Goal: Task Accomplishment & Management: Complete application form

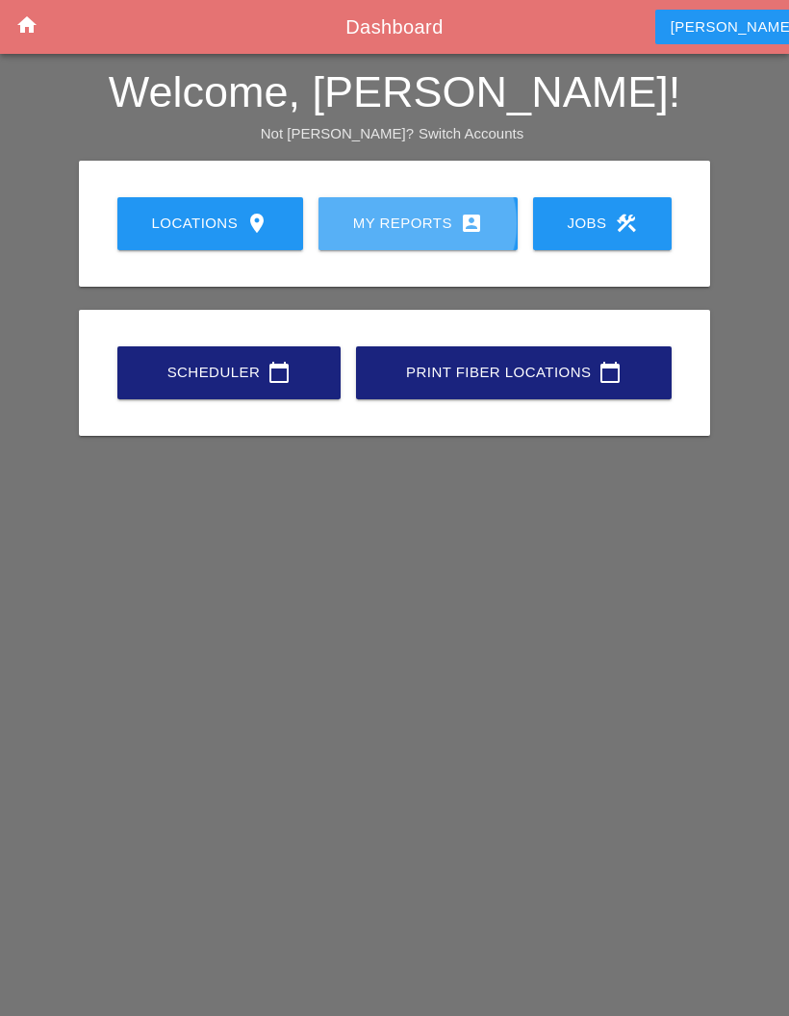
click at [408, 227] on div "My Reports account_box" at bounding box center [418, 223] width 138 height 23
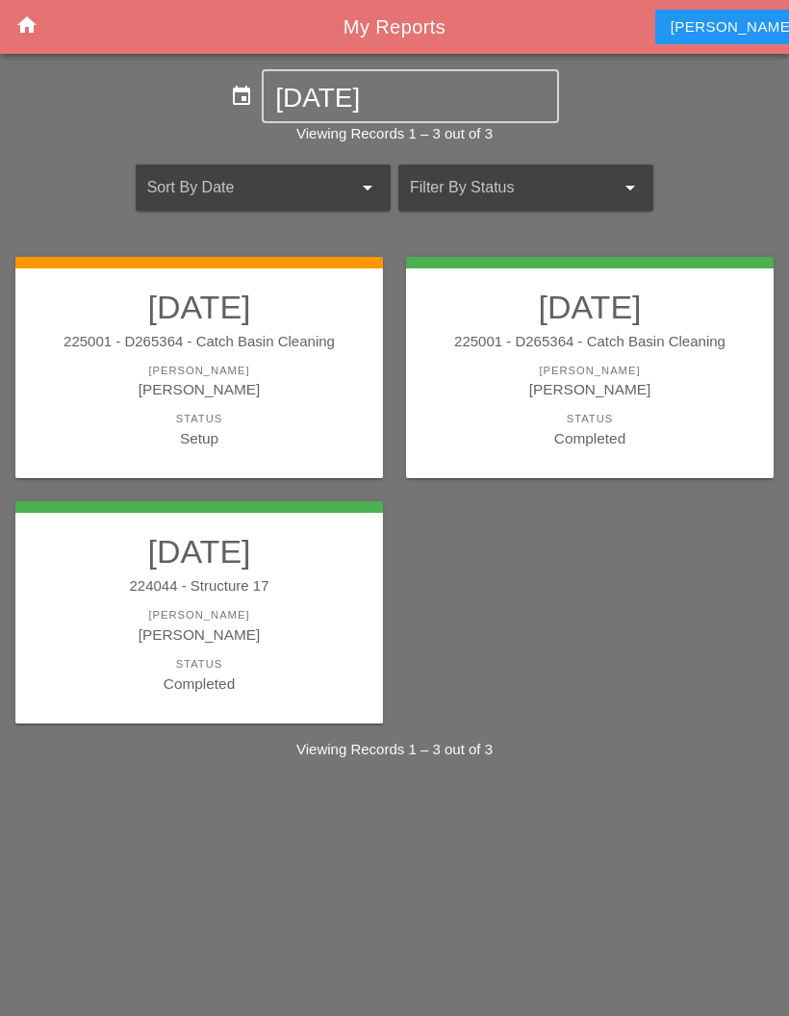
click at [151, 340] on div "225001 - D265364 - Catch Basin Cleaning" at bounding box center [199, 342] width 329 height 22
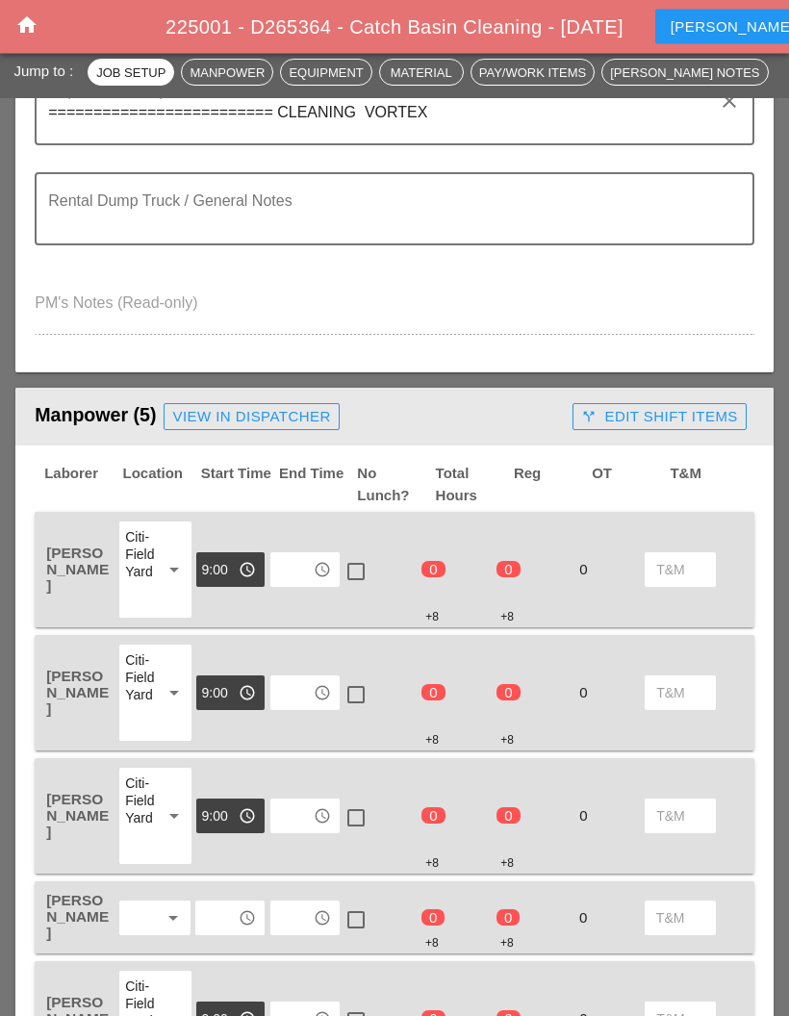
scroll to position [610, 0]
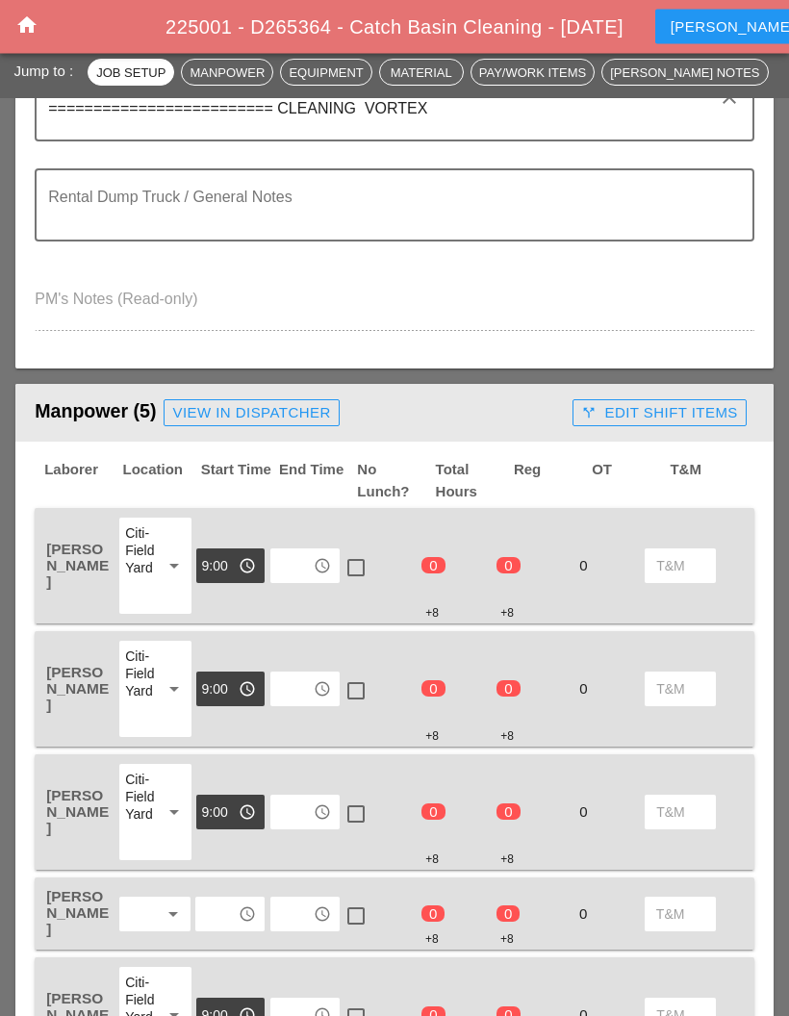
click at [305, 551] on input "text" at bounding box center [291, 566] width 31 height 31
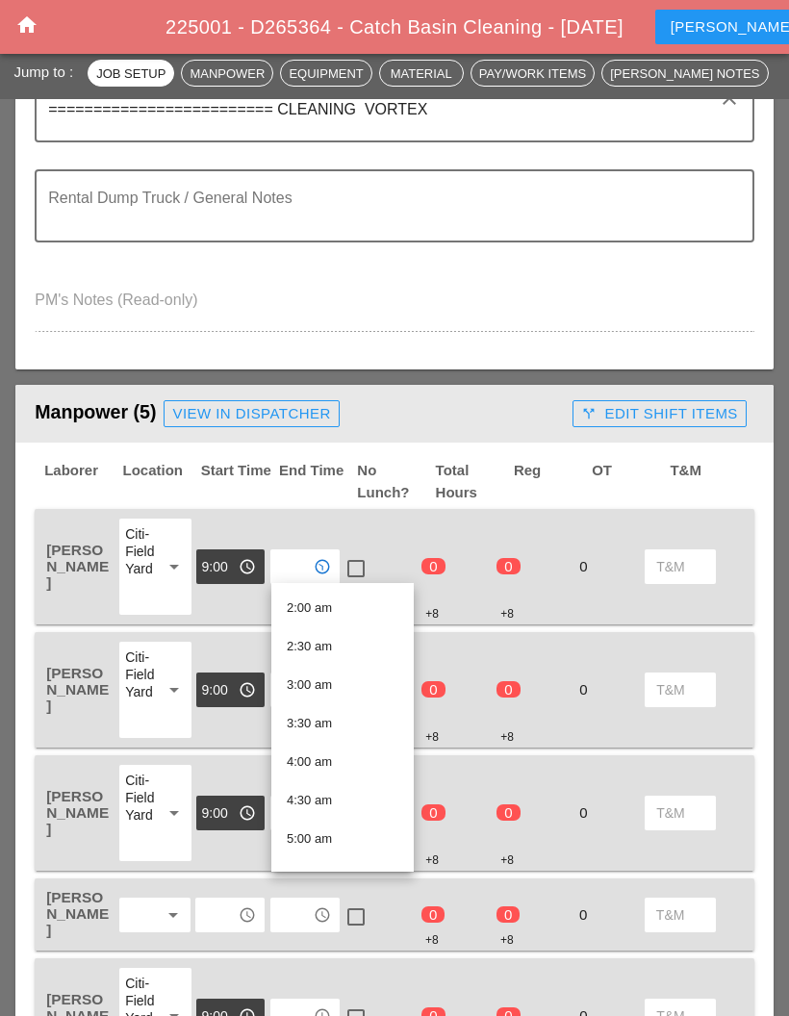
scroll to position [155, 0]
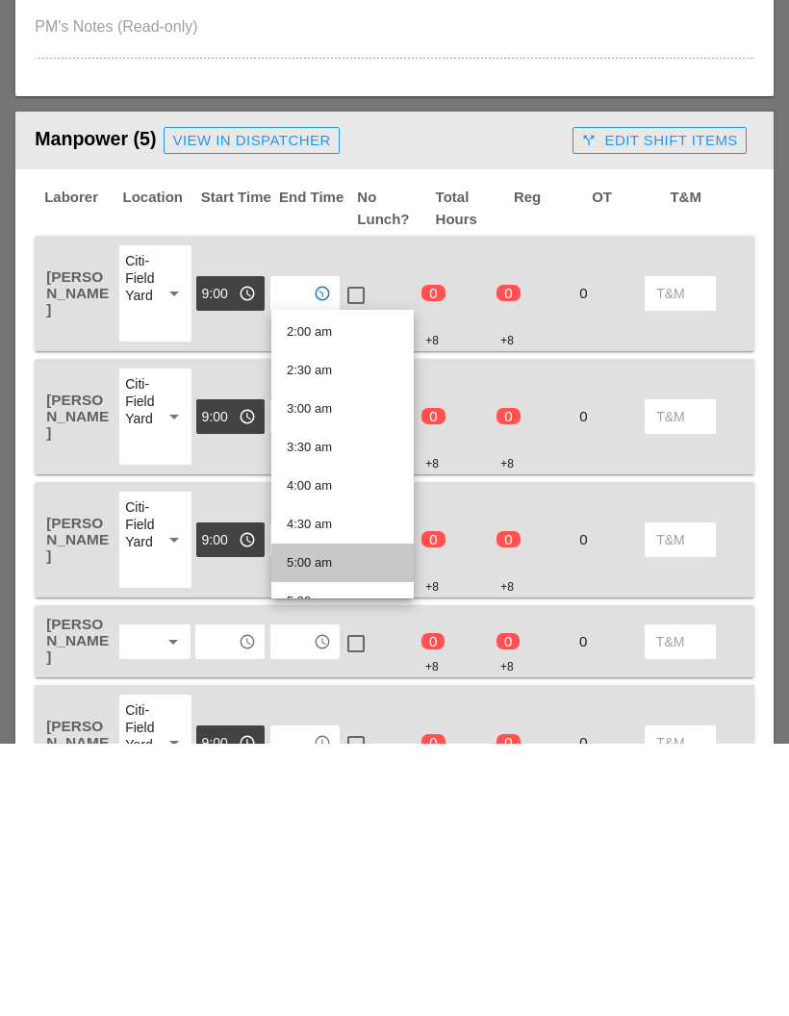
click at [353, 824] on div "5:00 am" at bounding box center [343, 835] width 112 height 23
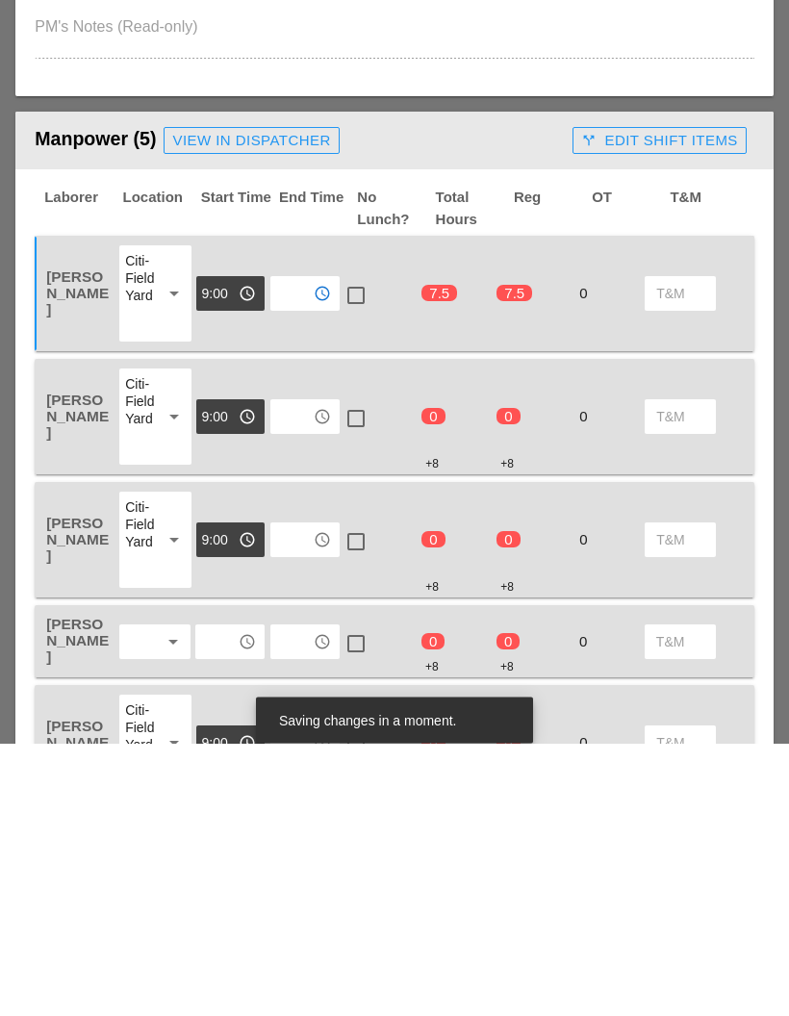
click at [306, 674] on input "text" at bounding box center [291, 689] width 31 height 31
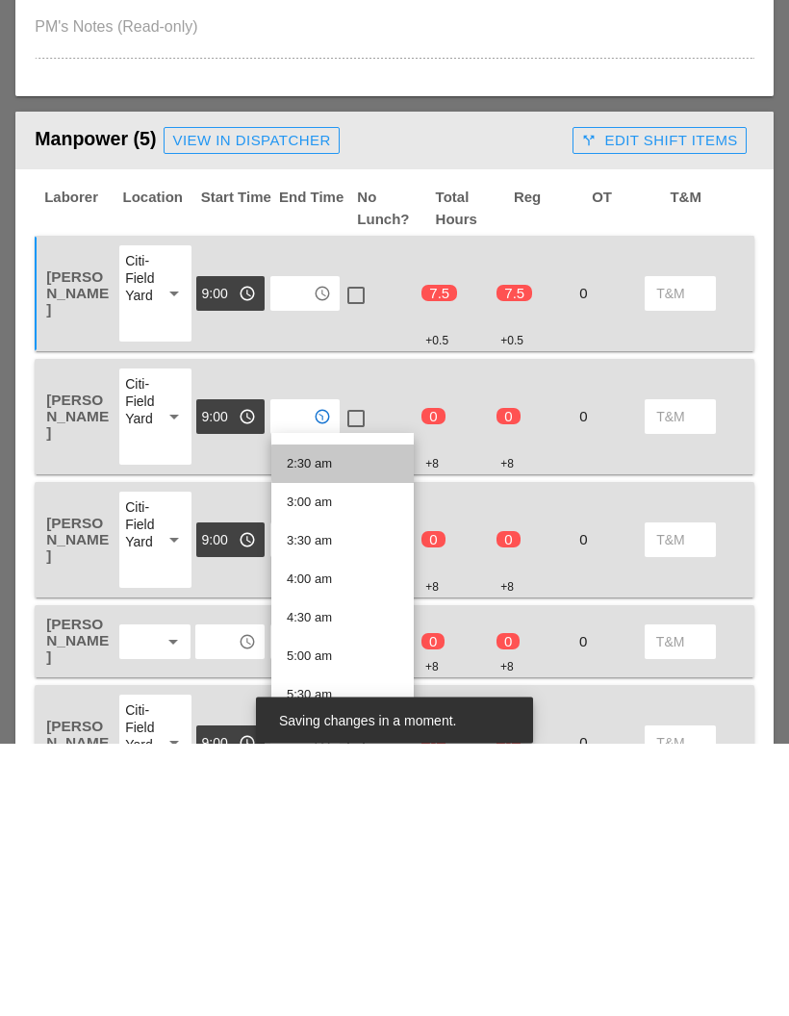
scroll to position [187, 0]
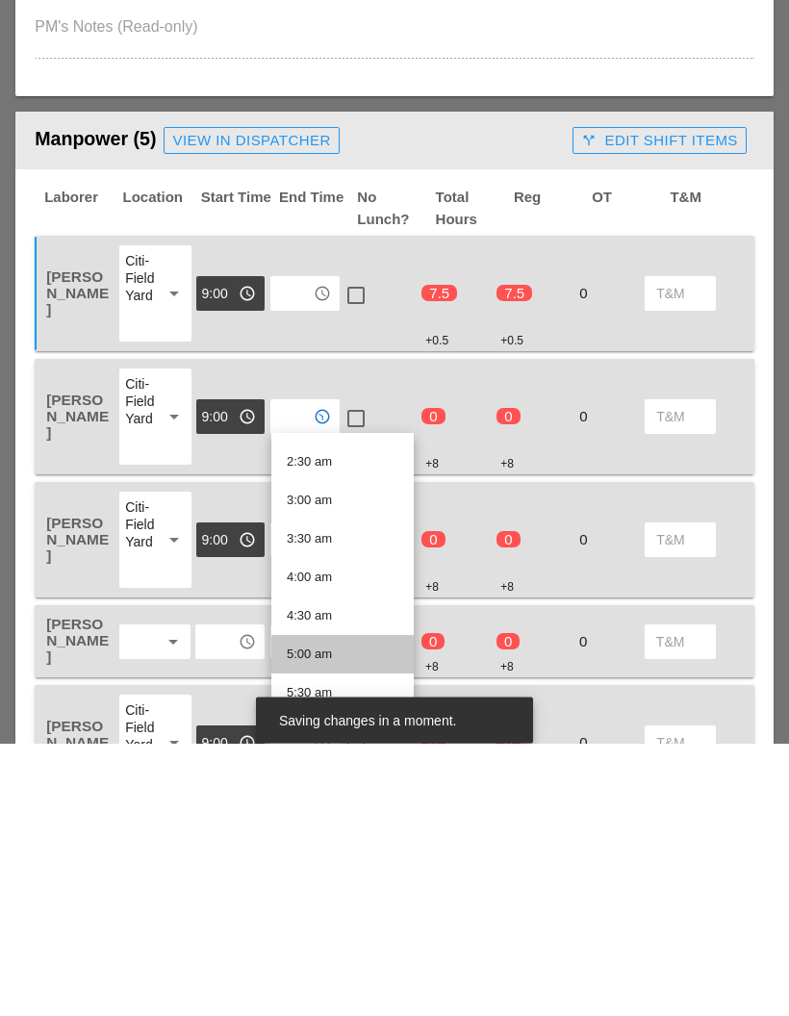
click at [338, 916] on div "5:00 am" at bounding box center [343, 927] width 112 height 23
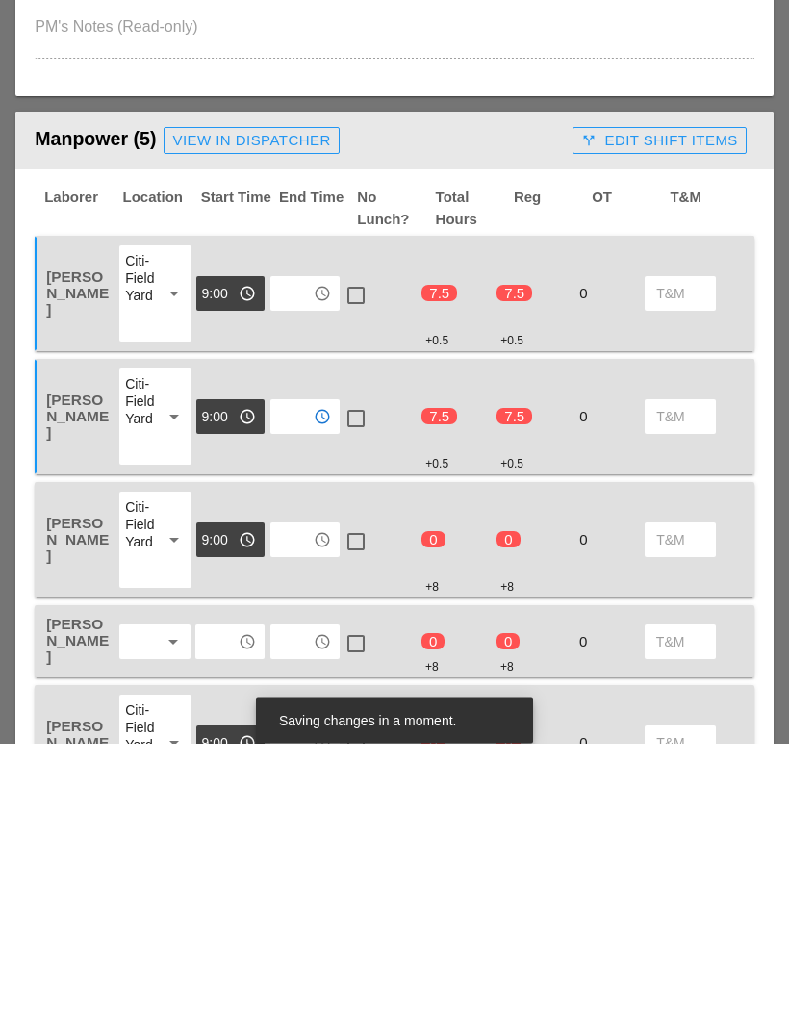
click at [305, 798] on input "text" at bounding box center [291, 813] width 31 height 31
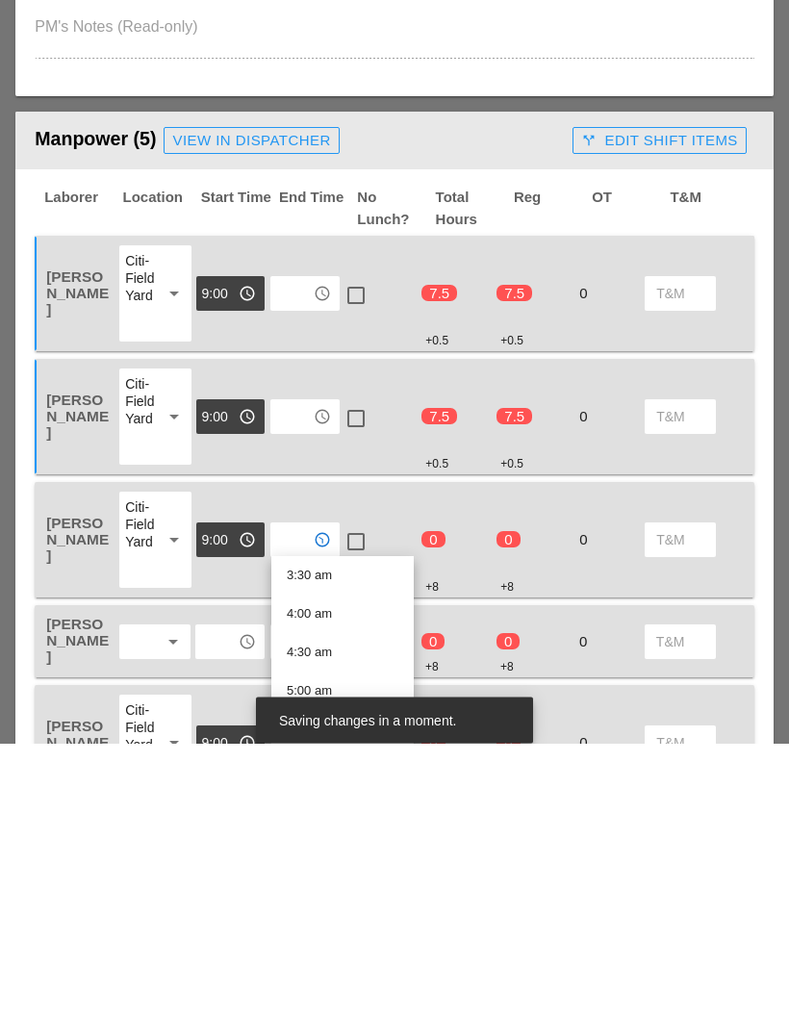
scroll to position [274, 0]
click at [334, 951] on div "5:00 am" at bounding box center [343, 962] width 112 height 23
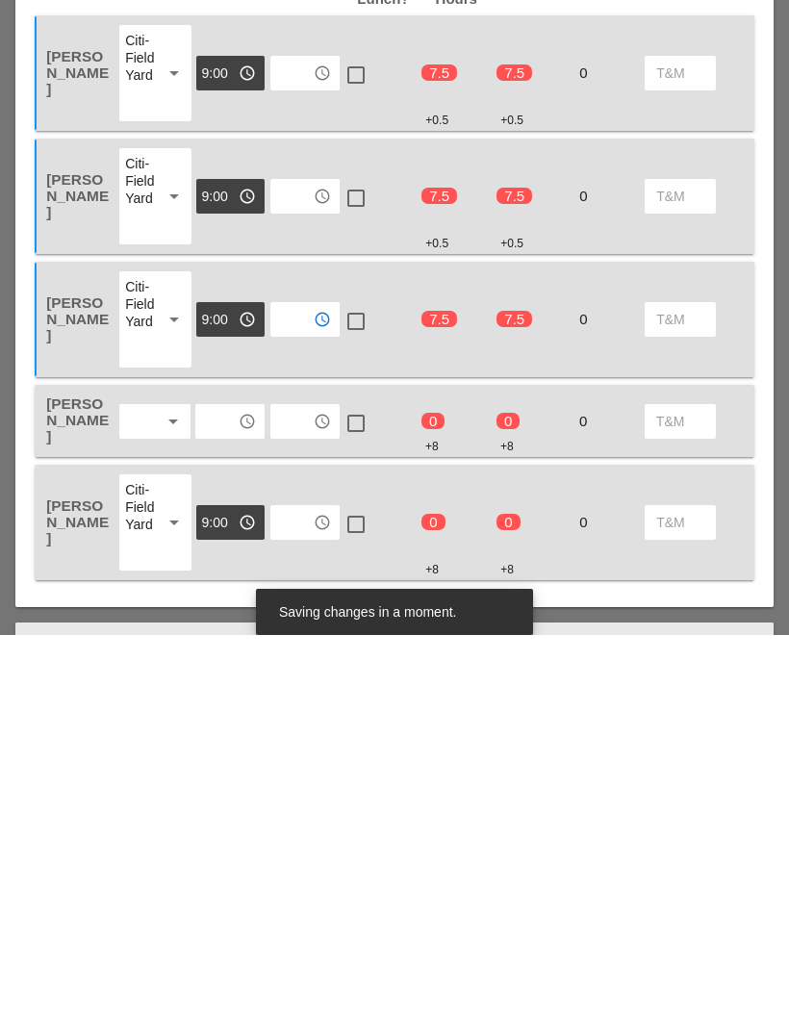
scroll to position [725, 0]
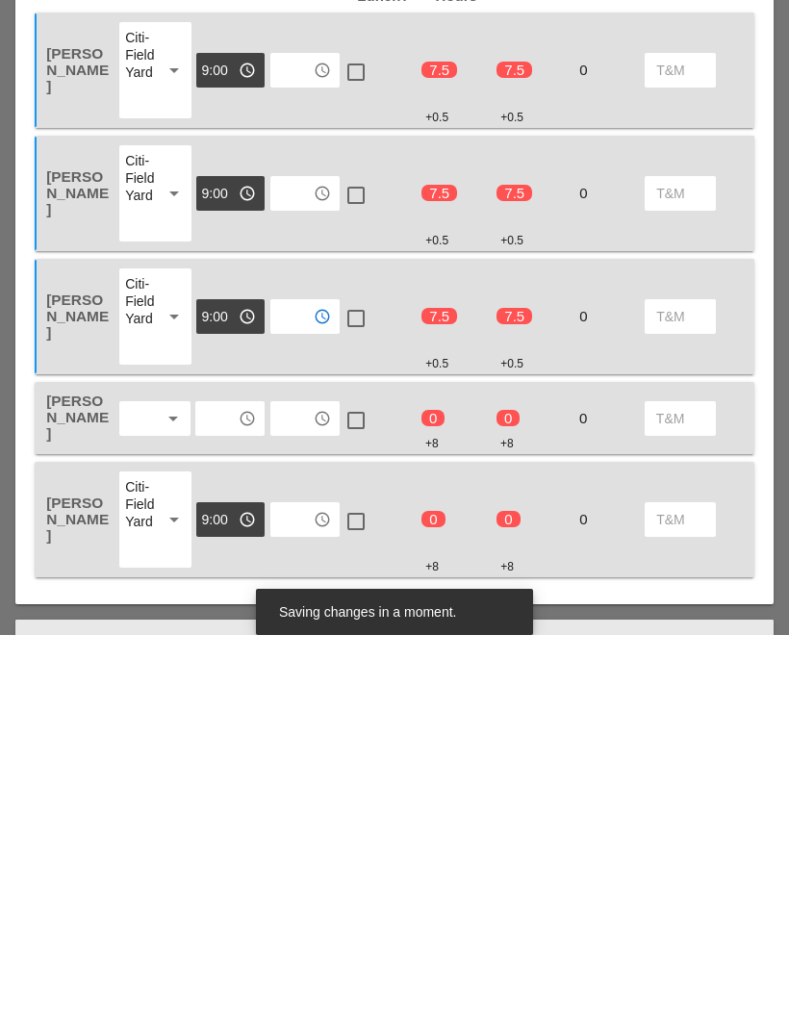
click at [305, 784] on input "text" at bounding box center [291, 799] width 31 height 31
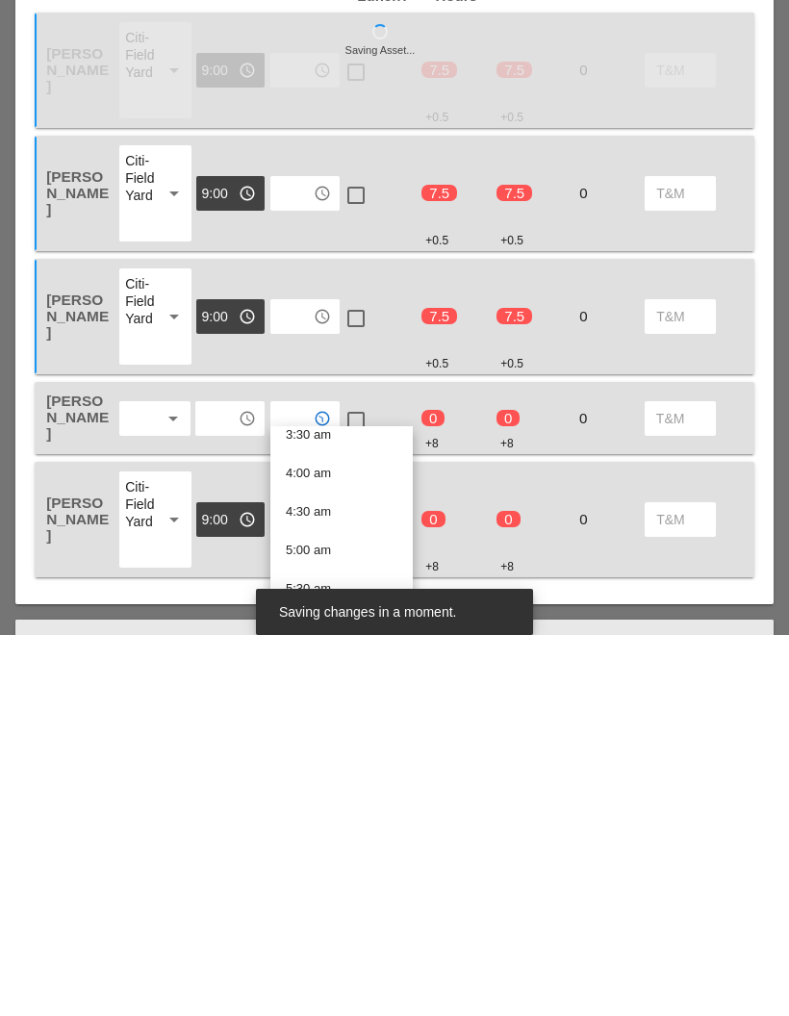
scroll to position [254, 0]
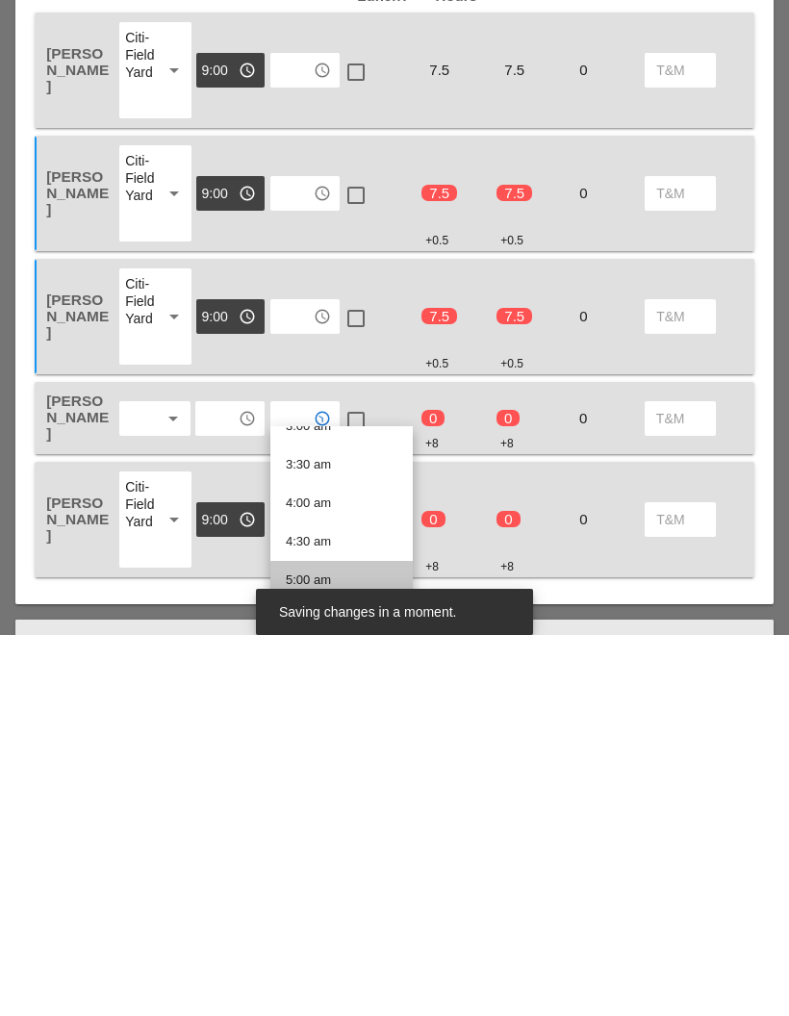
click at [342, 950] on div "5:00 am" at bounding box center [342, 961] width 112 height 23
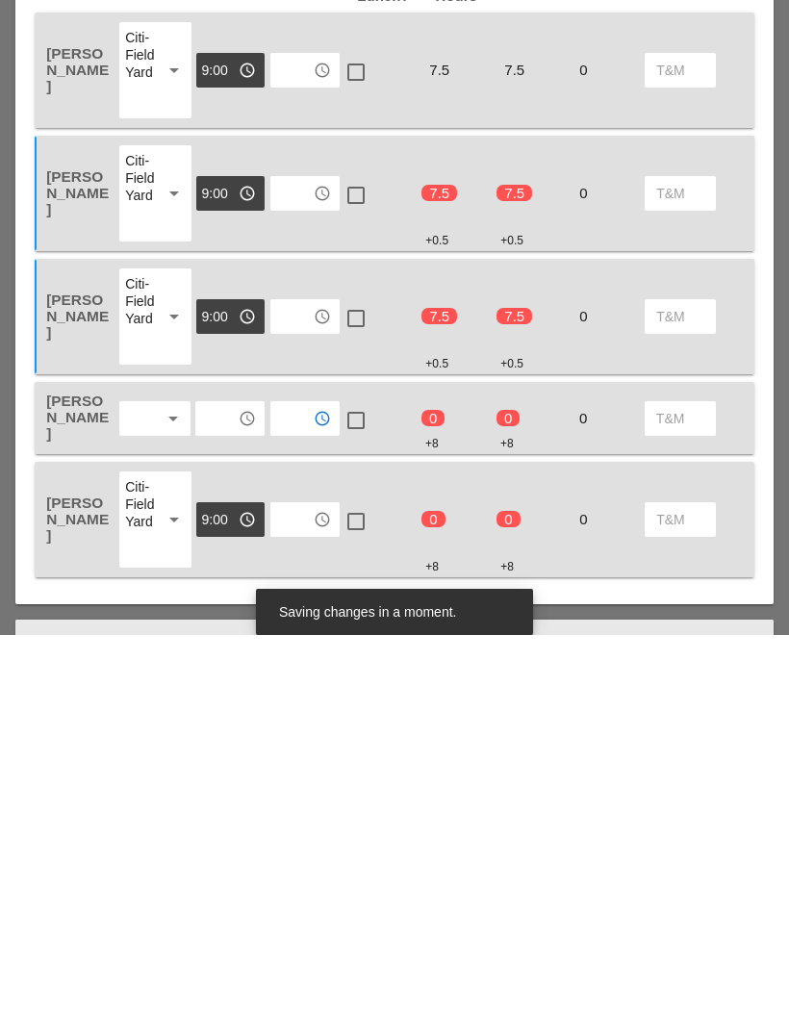
click at [305, 885] on input "text" at bounding box center [291, 900] width 31 height 31
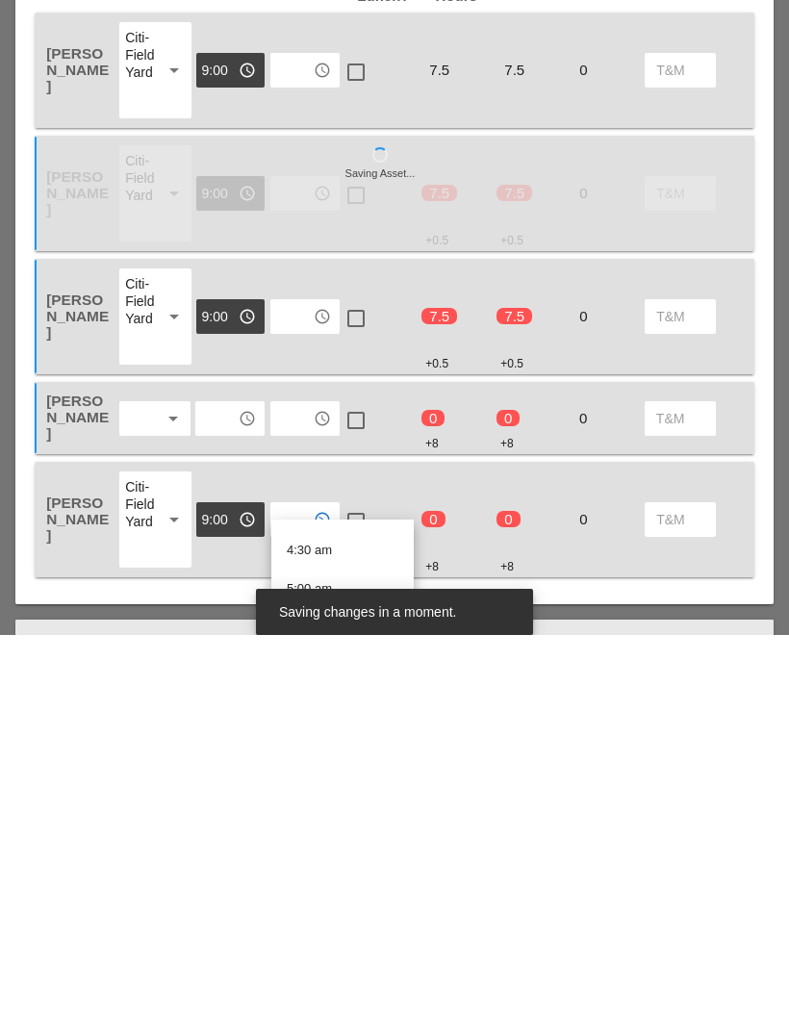
scroll to position [341, 0]
click at [355, 956] on div "5:00 am" at bounding box center [343, 967] width 112 height 23
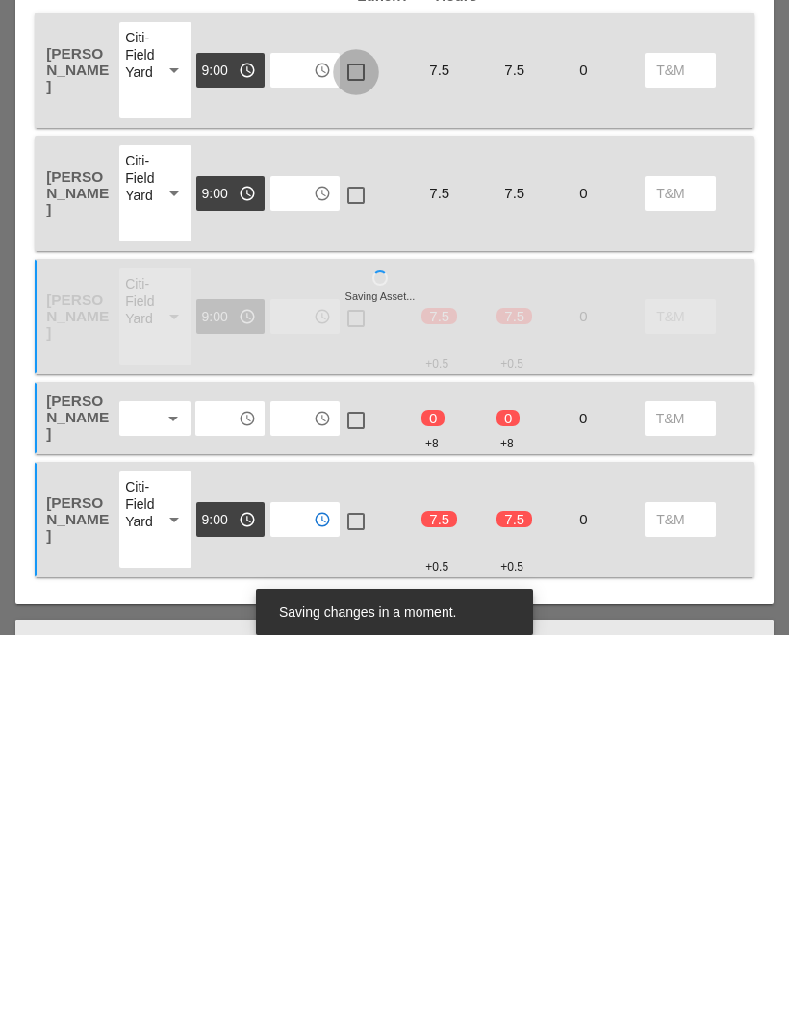
click at [364, 437] on div at bounding box center [356, 453] width 33 height 33
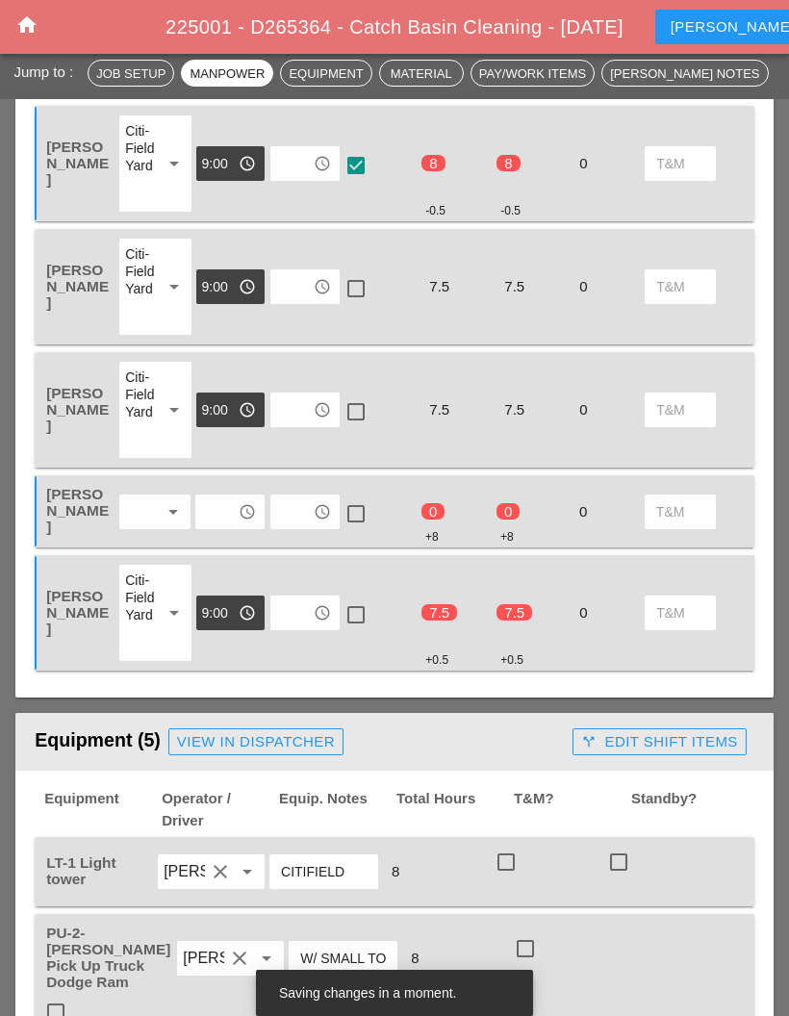
scroll to position [1012, 0]
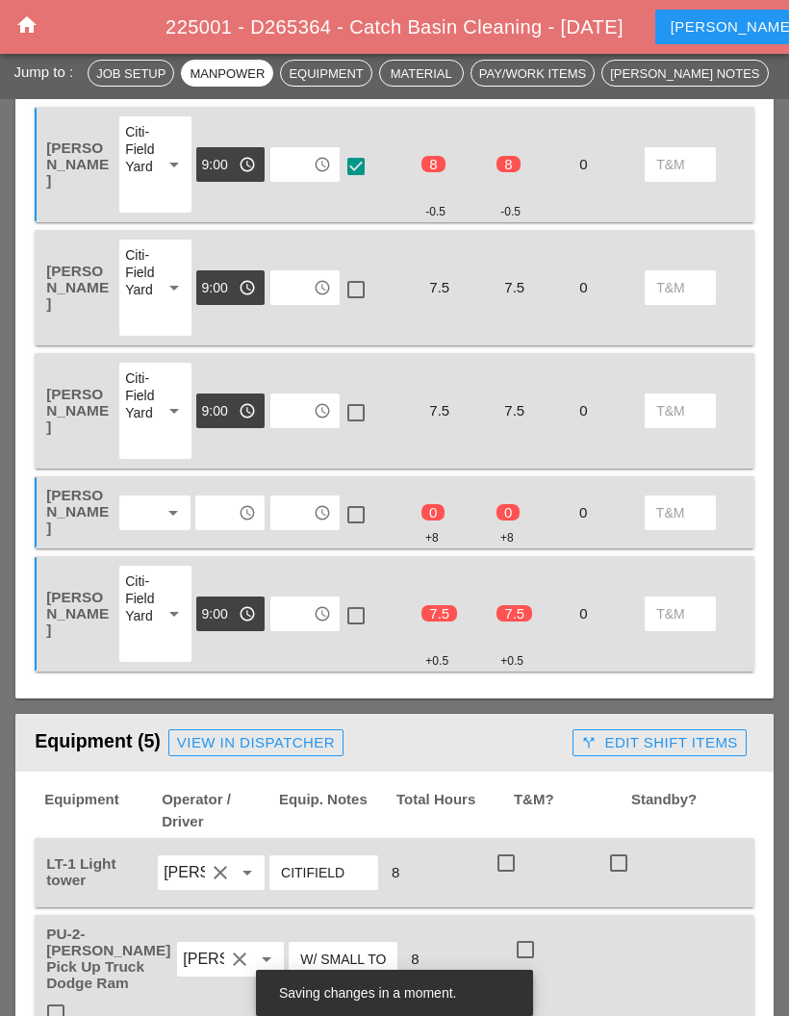
click at [352, 291] on div at bounding box center [356, 289] width 33 height 33
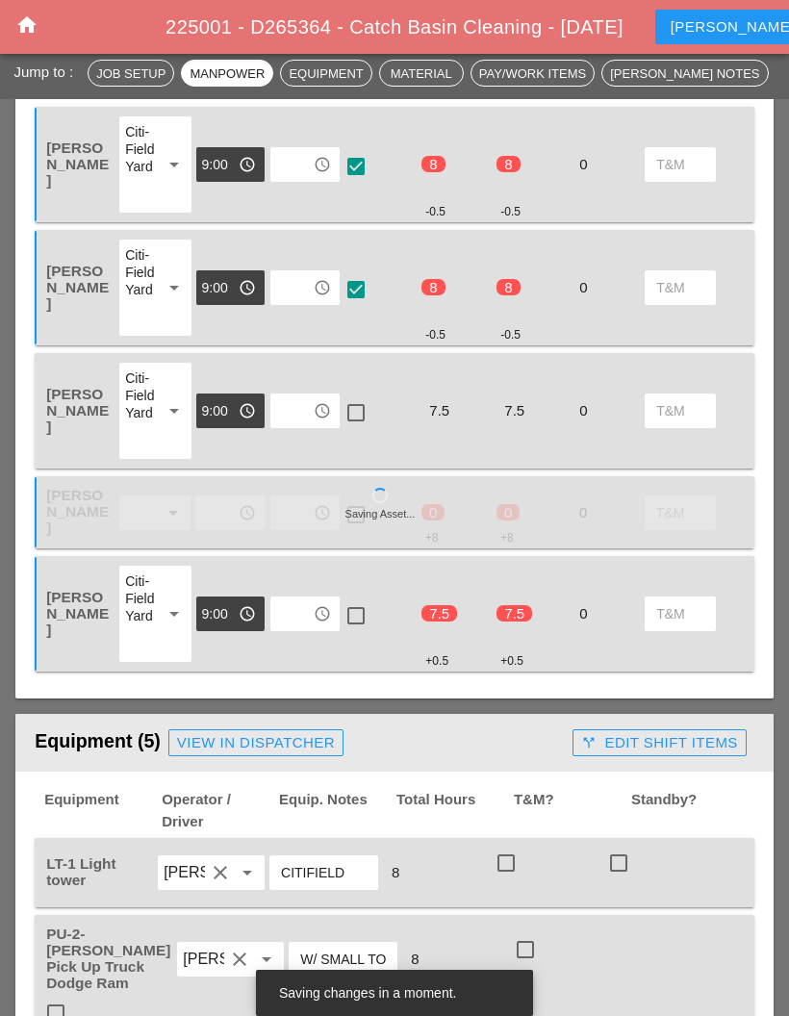
click at [359, 396] on div at bounding box center [356, 412] width 33 height 33
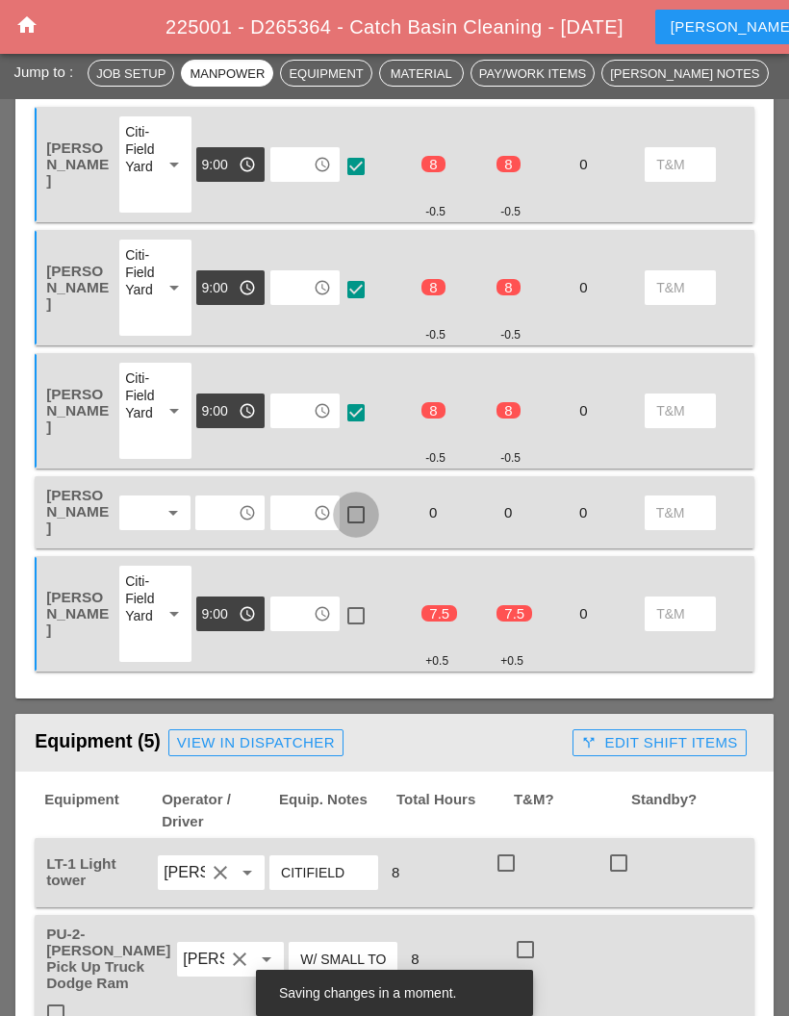
click at [357, 504] on div at bounding box center [356, 514] width 33 height 33
click at [357, 599] on div at bounding box center [356, 615] width 33 height 33
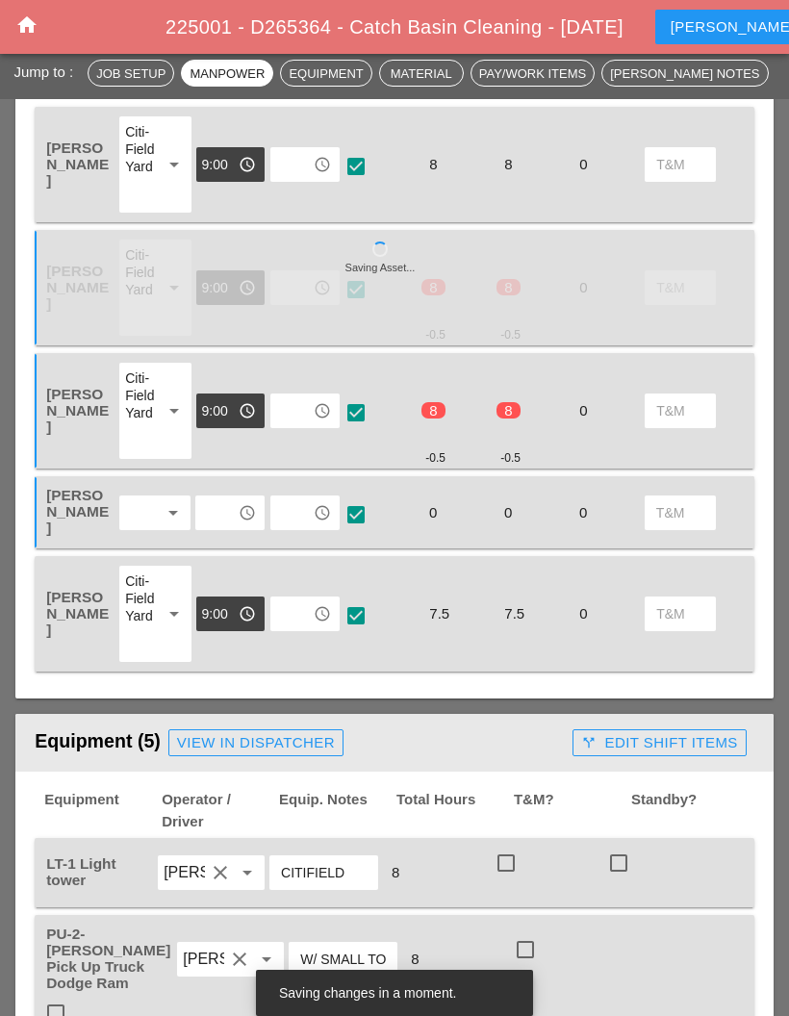
click at [229, 517] on input "text" at bounding box center [216, 512] width 31 height 31
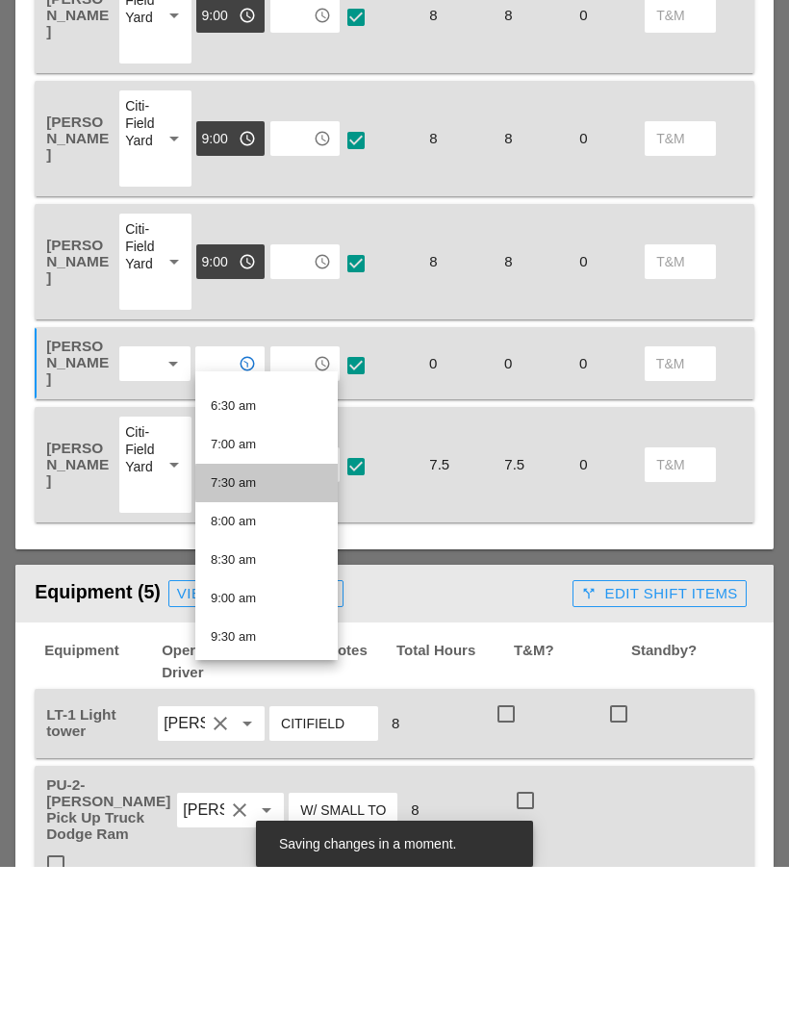
scroll to position [499, 0]
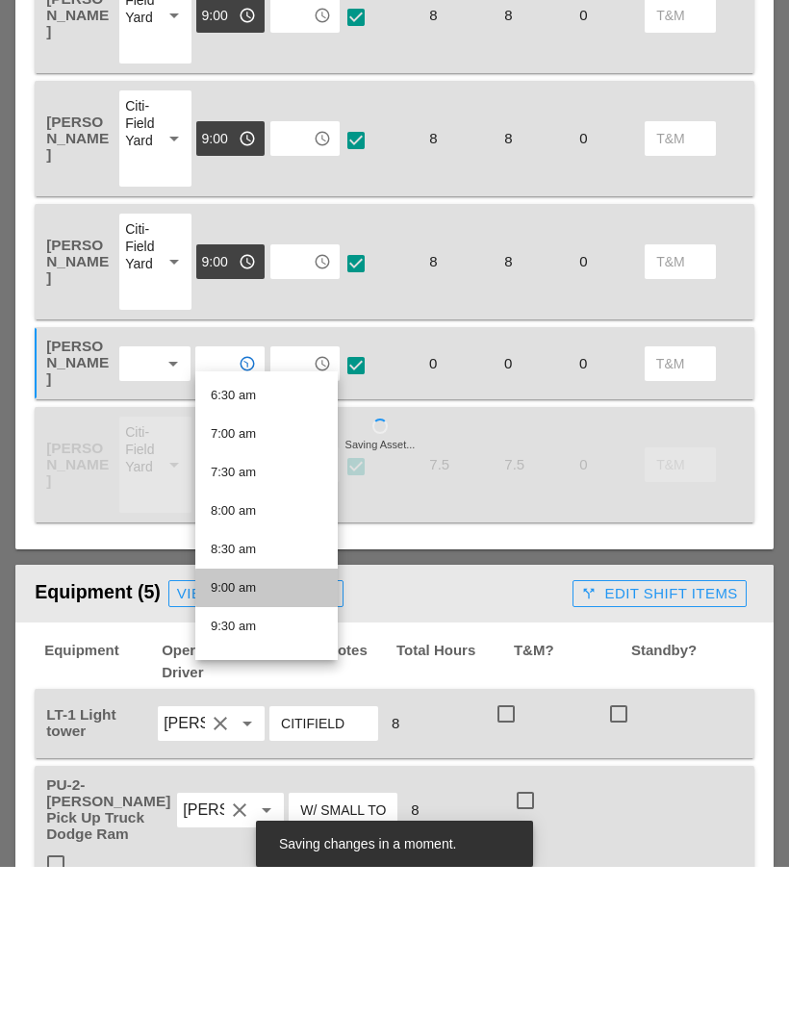
click at [264, 725] on div "9:00 am" at bounding box center [267, 736] width 112 height 23
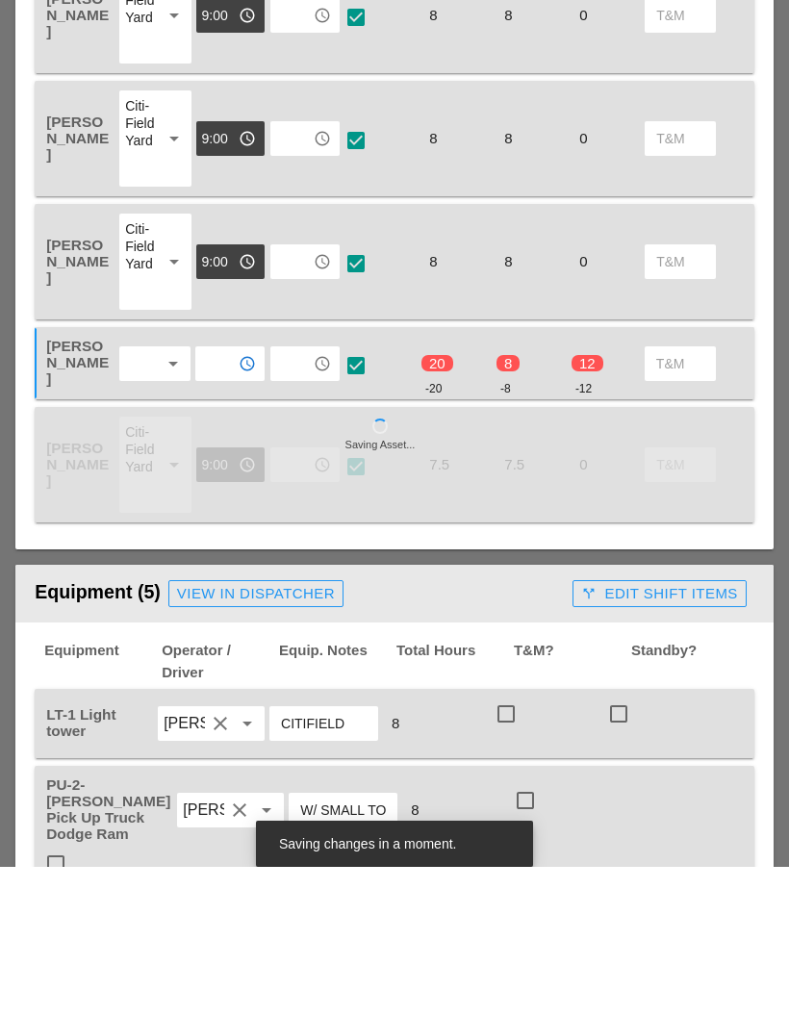
click at [249, 504] on icon "access_time" at bounding box center [247, 512] width 17 height 17
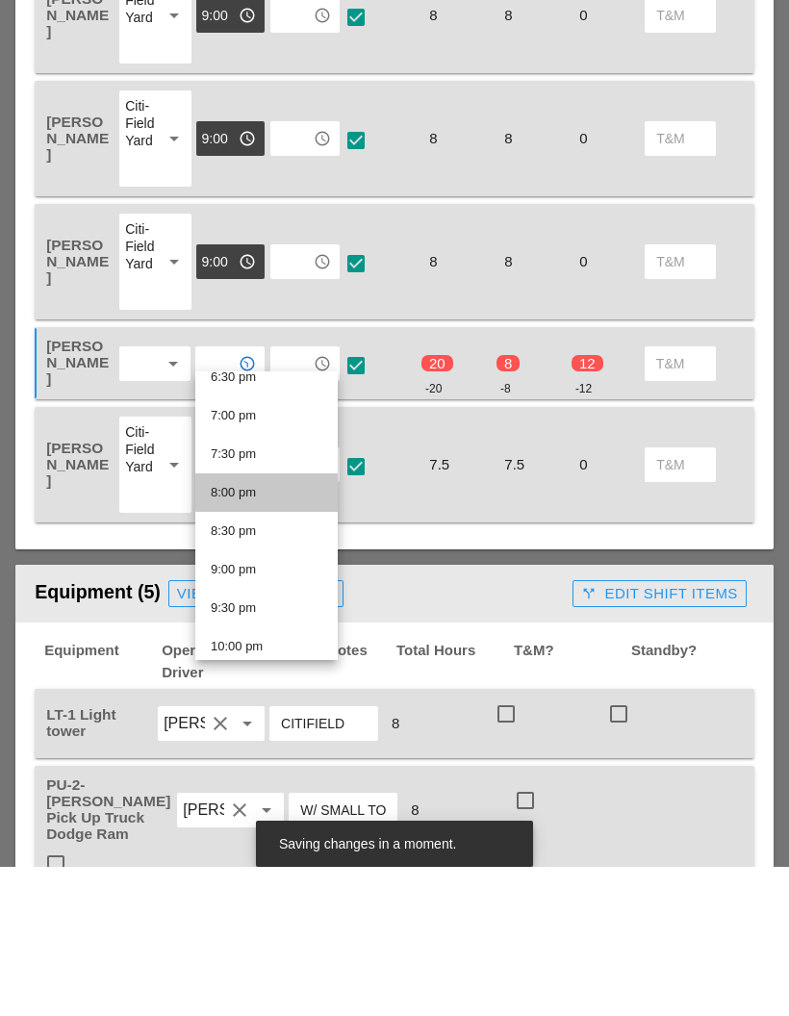
scroll to position [1442, 0]
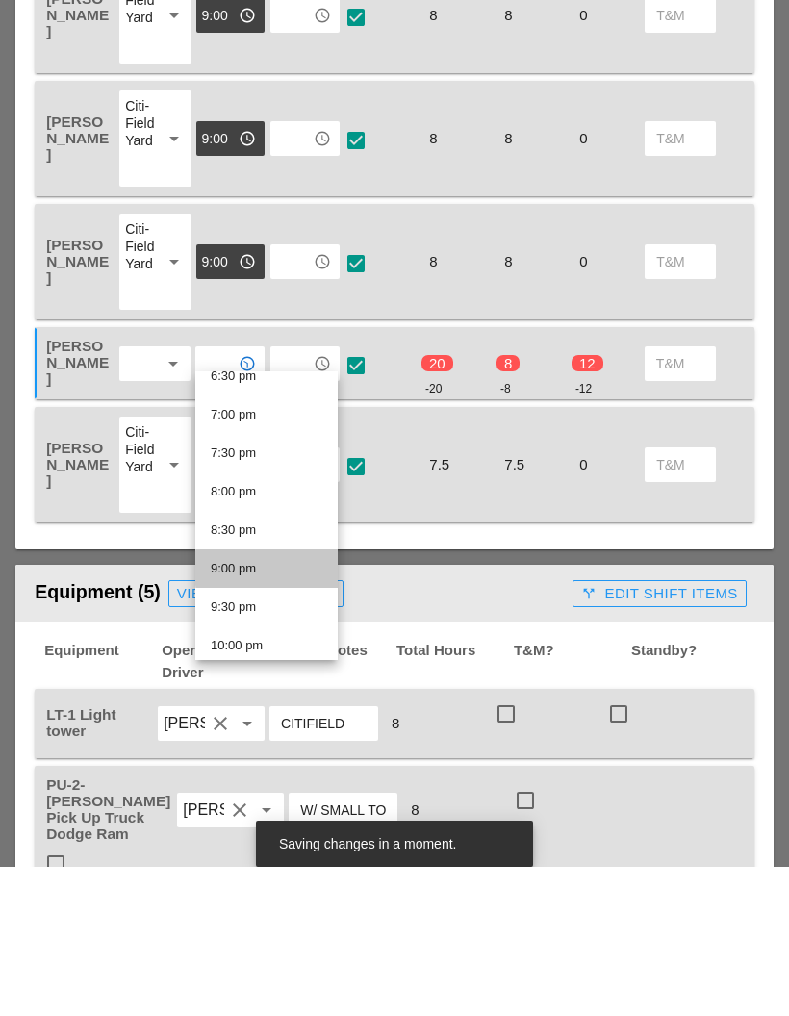
click at [277, 706] on div "9:00 pm" at bounding box center [267, 717] width 112 height 23
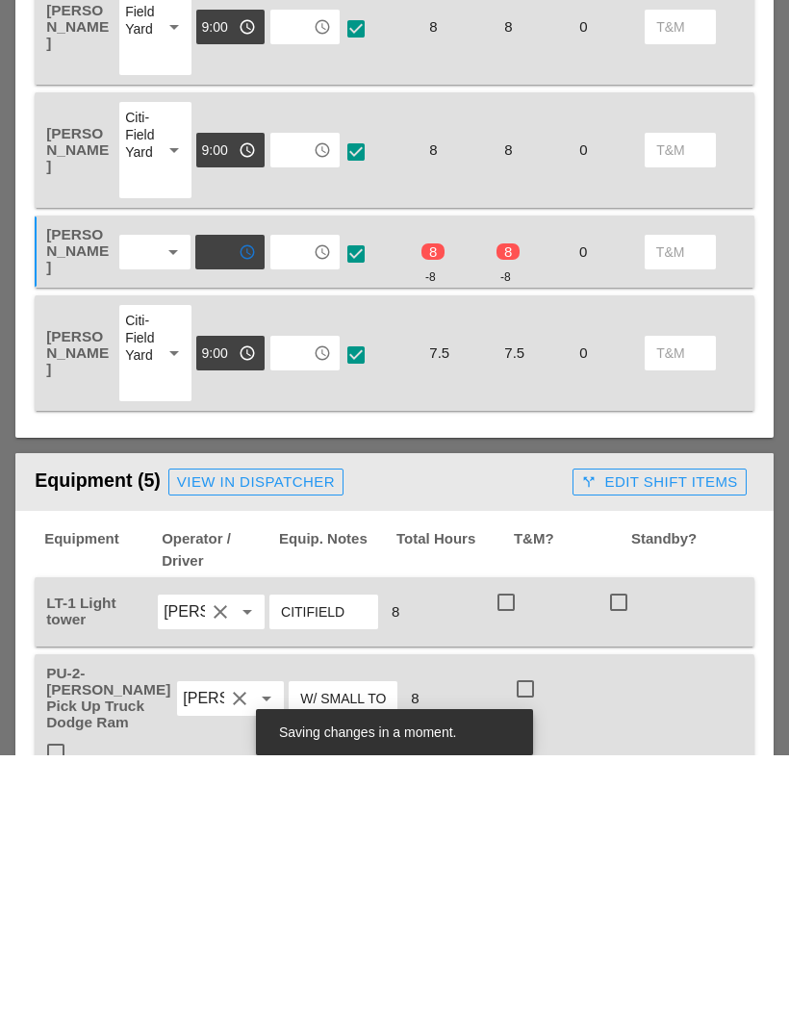
click at [483, 409] on div "Laborer Location Start Time End Time No Lunch? Total Hours Reg OT T&M Miguel Fe…" at bounding box center [394, 369] width 758 height 658
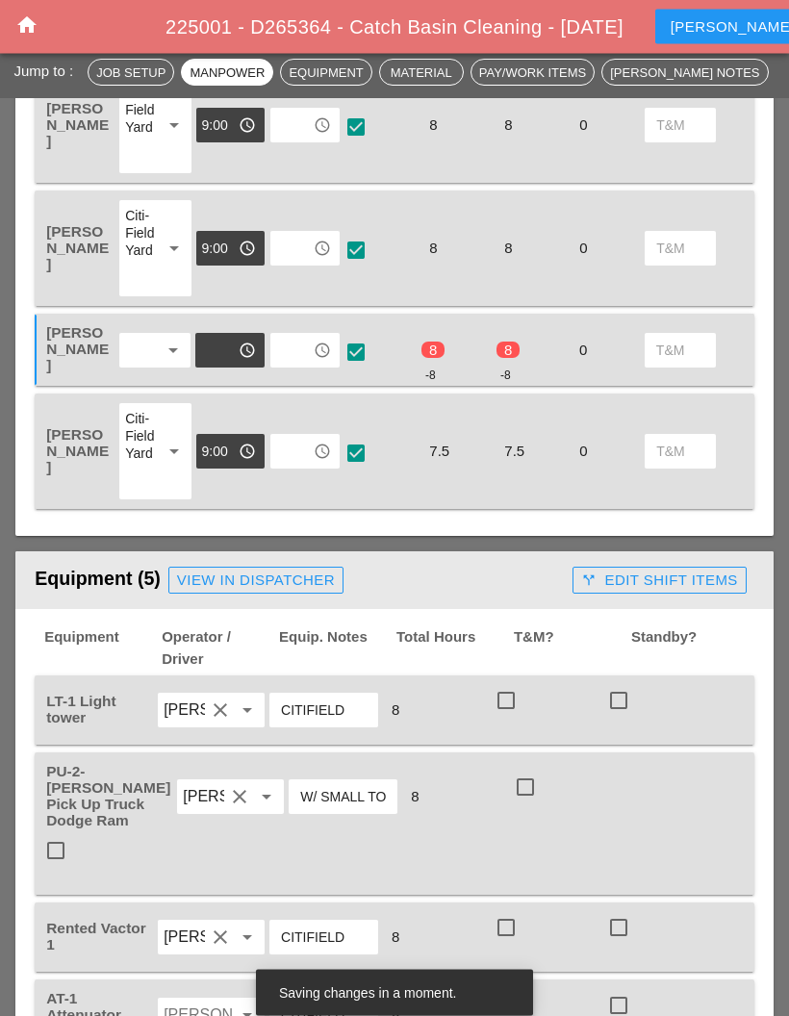
scroll to position [1176, 0]
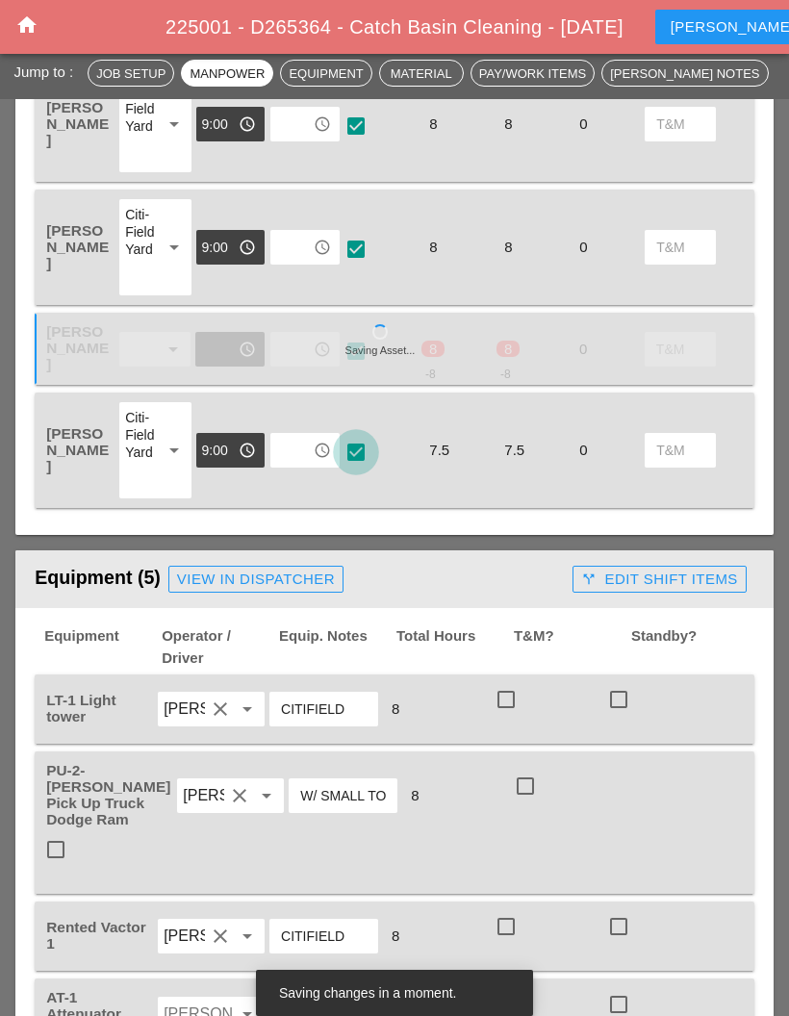
click at [361, 436] on div at bounding box center [356, 452] width 33 height 33
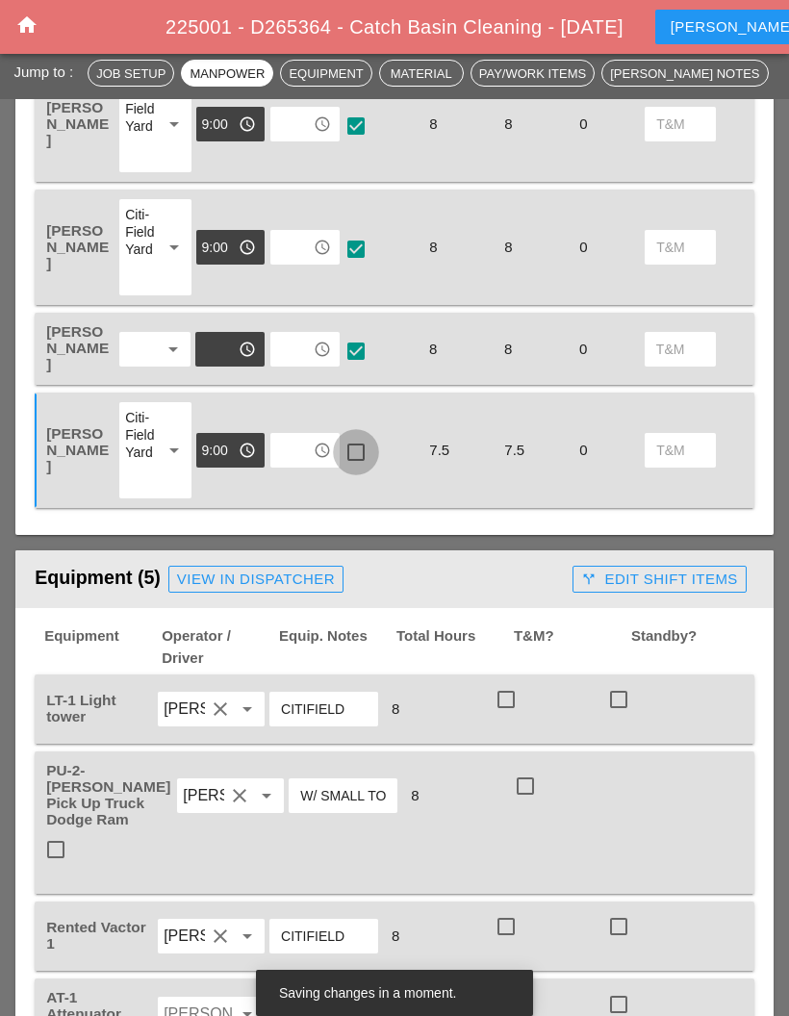
click at [357, 436] on div at bounding box center [356, 452] width 33 height 33
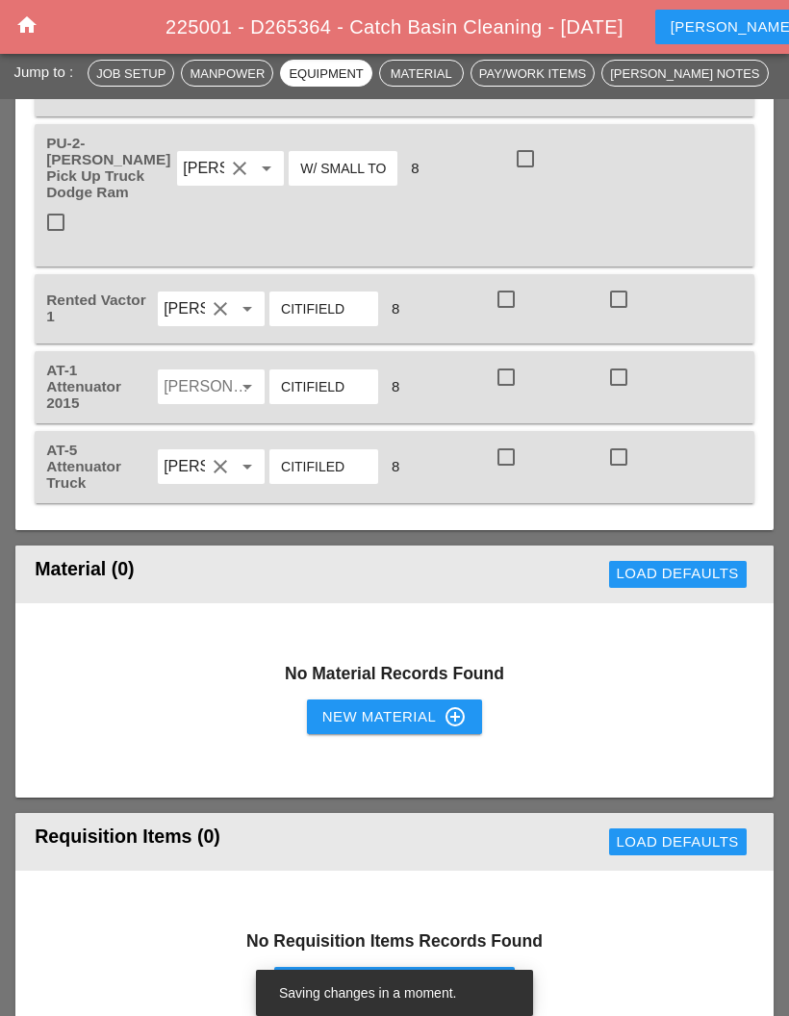
scroll to position [1831, 0]
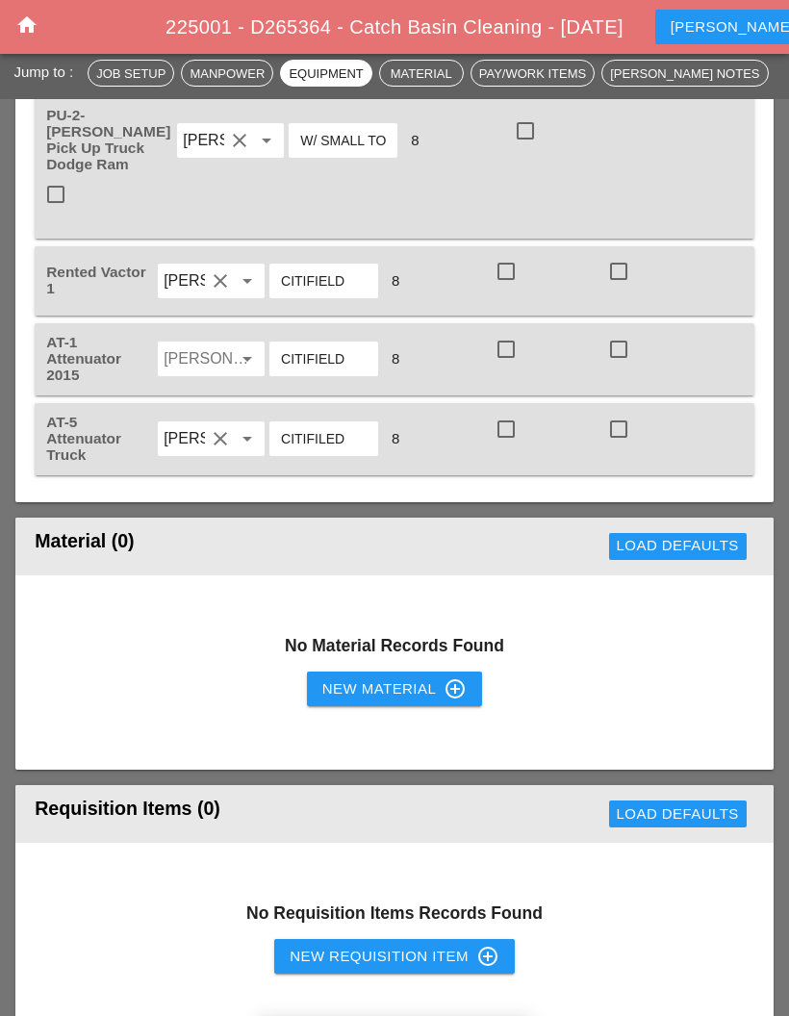
click at [401, 677] on div "New Material control_point" at bounding box center [394, 688] width 144 height 23
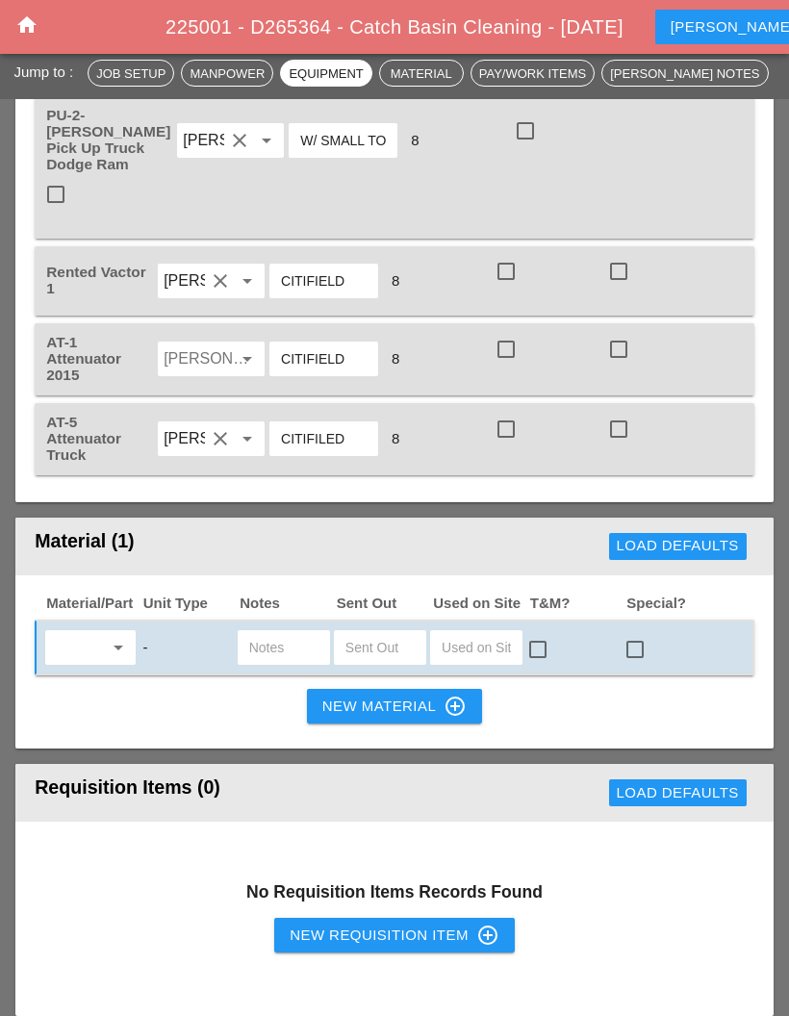
click at [90, 632] on input "text" at bounding box center [77, 647] width 52 height 31
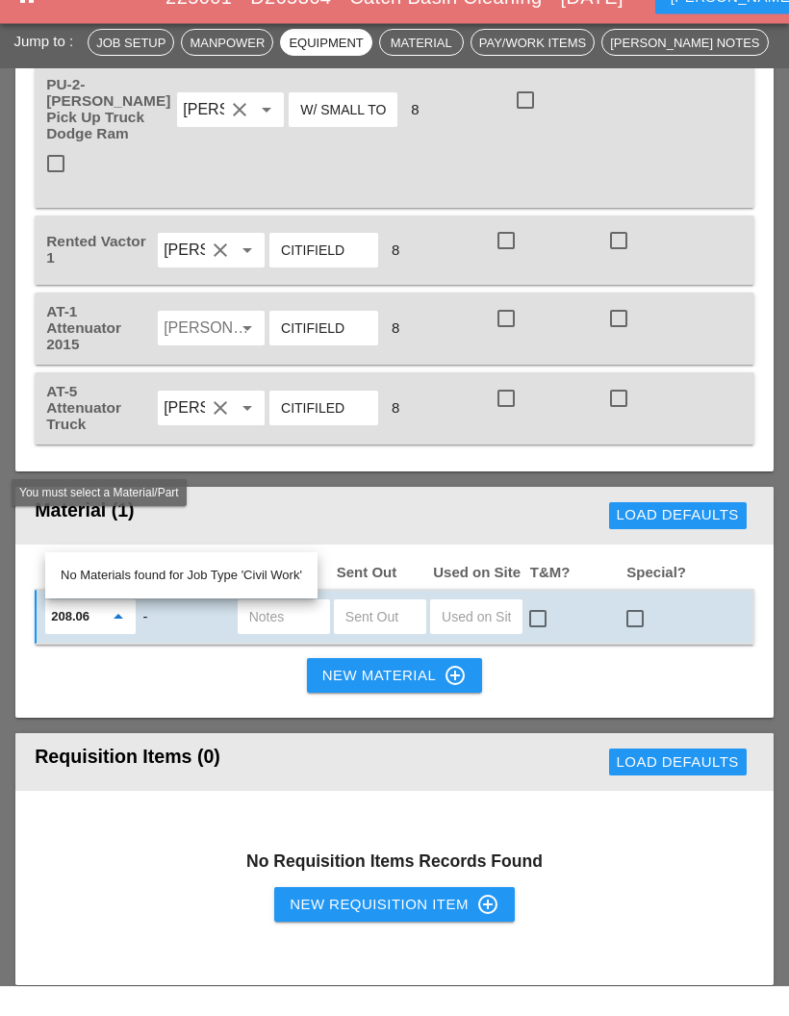
type input "208.06"
click at [431, 527] on div "Load Defaults" at bounding box center [560, 546] width 387 height 38
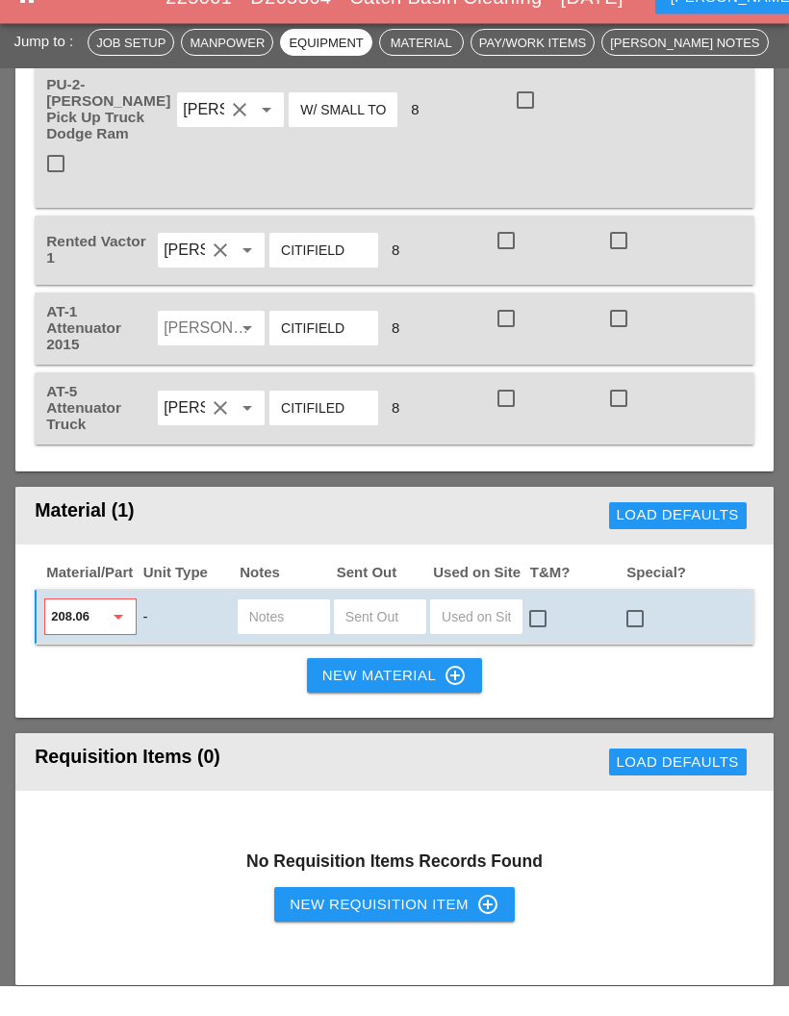
scroll to position [1862, 0]
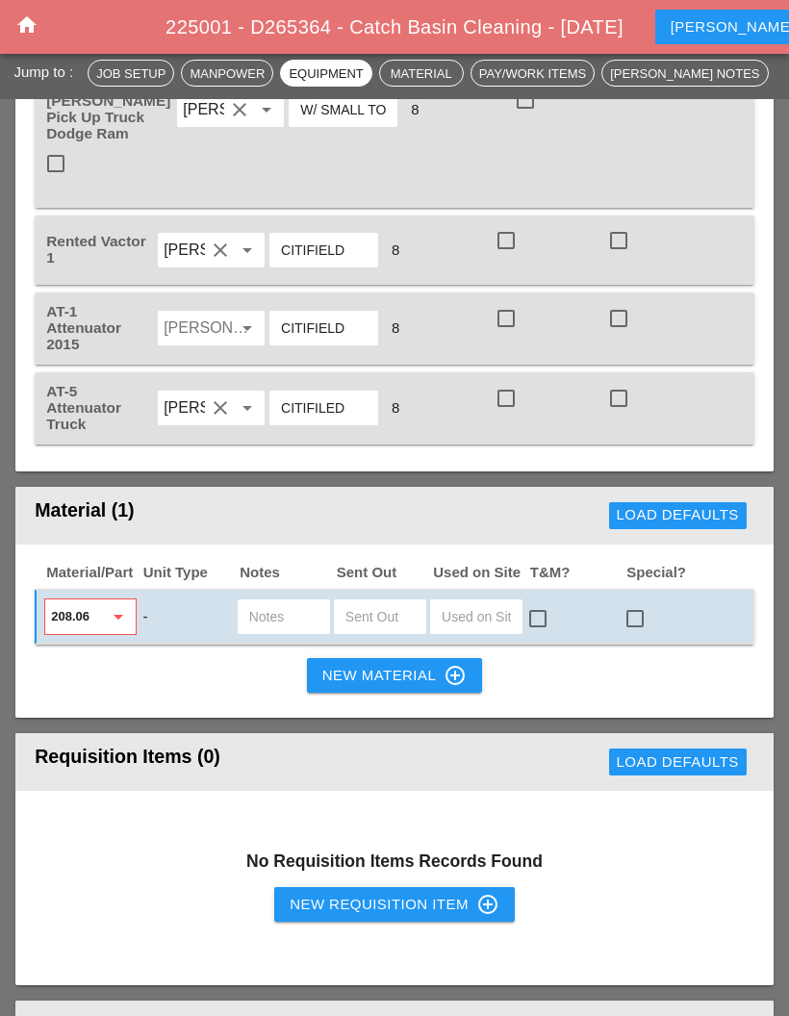
click at [373, 893] on div "New Requisition Item control_point" at bounding box center [395, 904] width 210 height 23
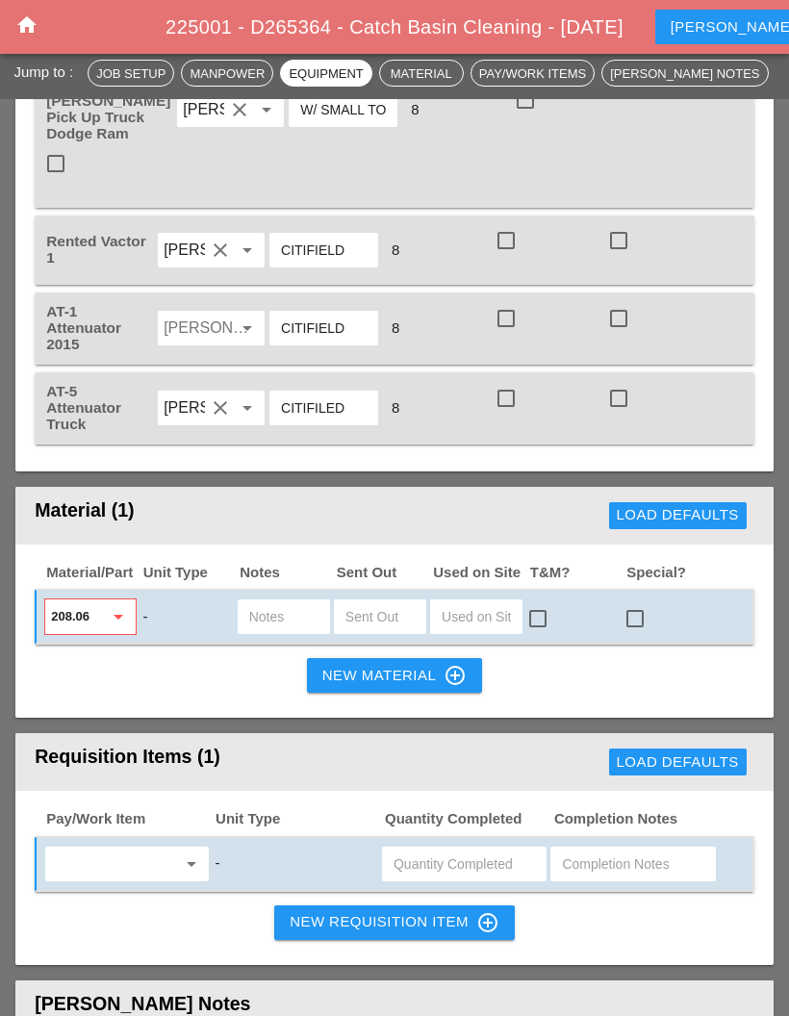
click at [175, 849] on input "text" at bounding box center [113, 864] width 124 height 31
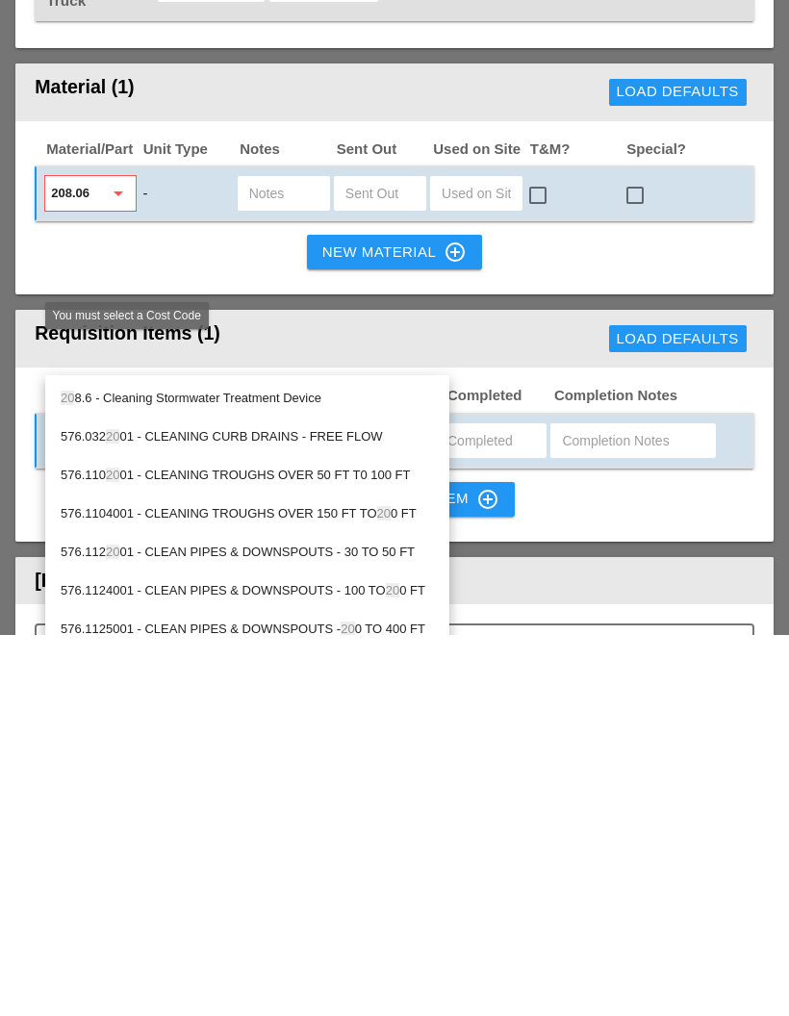
type input "208"
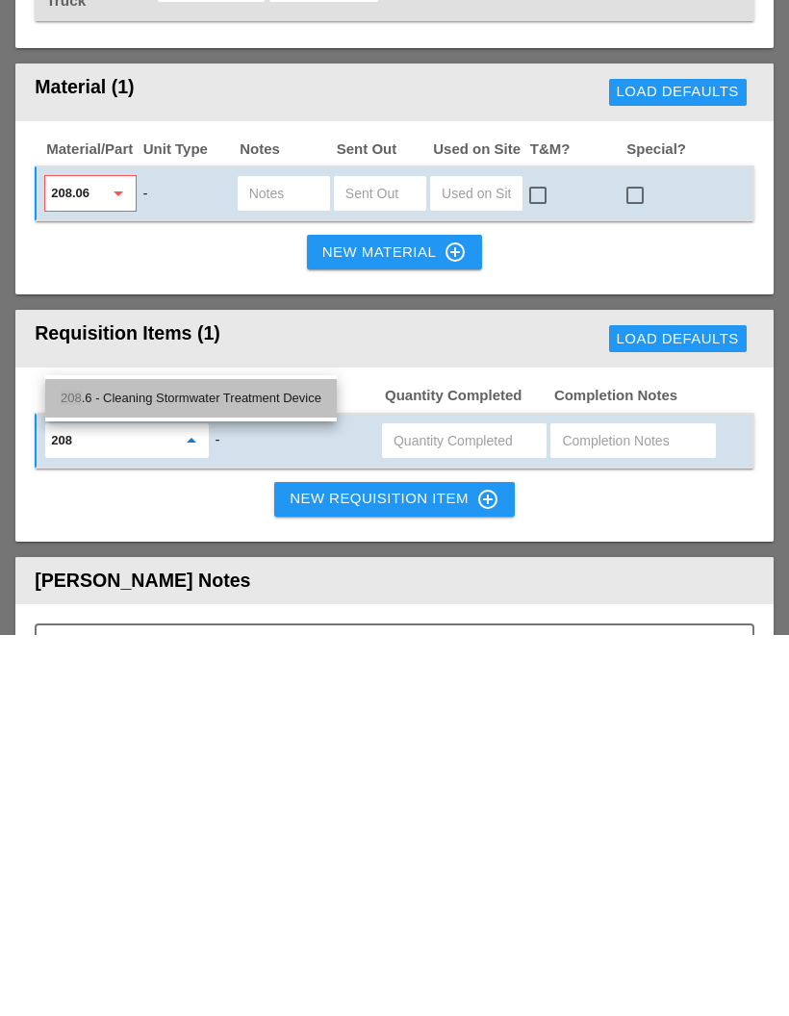
click at [266, 768] on div "208 .6 - Cleaning Stormwater Treatment Device" at bounding box center [191, 779] width 261 height 23
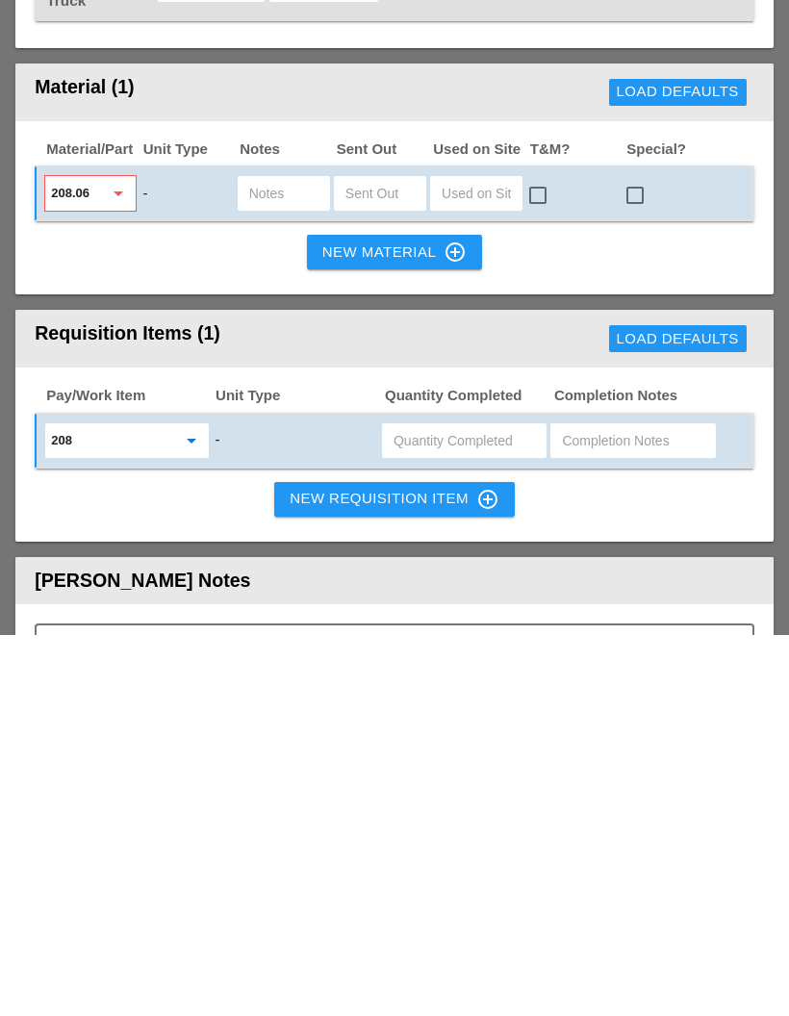
click at [470, 806] on input "text" at bounding box center [463, 821] width 141 height 31
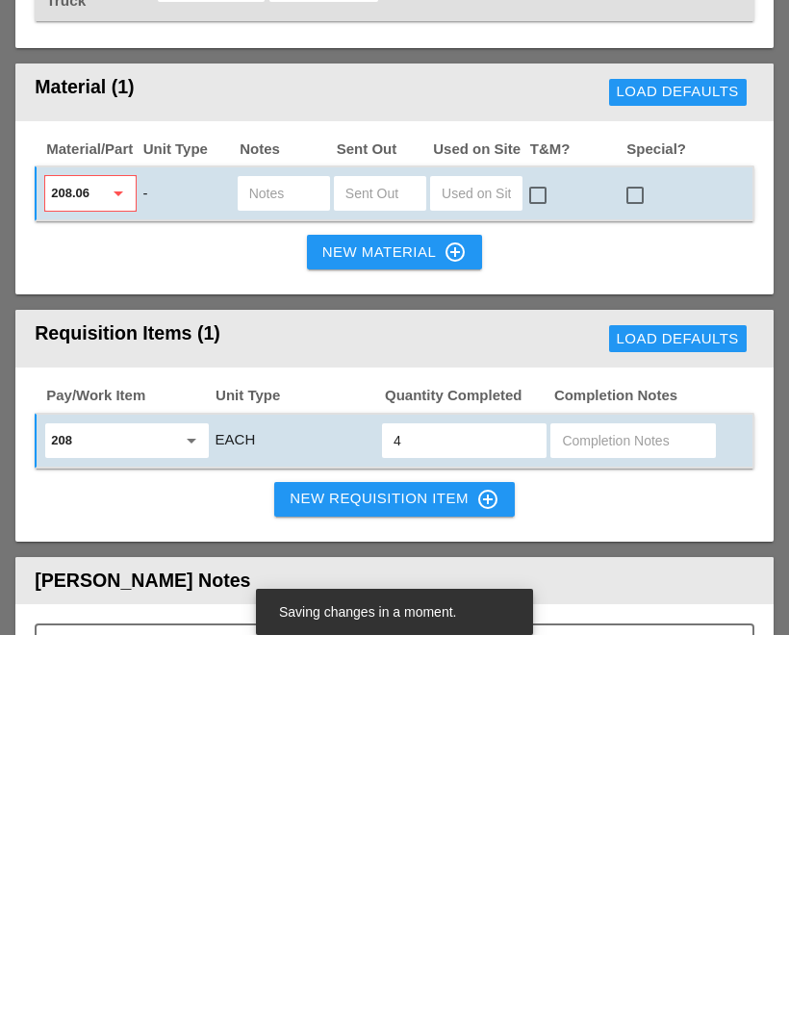
type input "4"
click at [610, 748] on div "Pay/Work Item Unit Type Quantity Completed Completion Notes 208 arrow_drop_down…" at bounding box center [394, 835] width 758 height 174
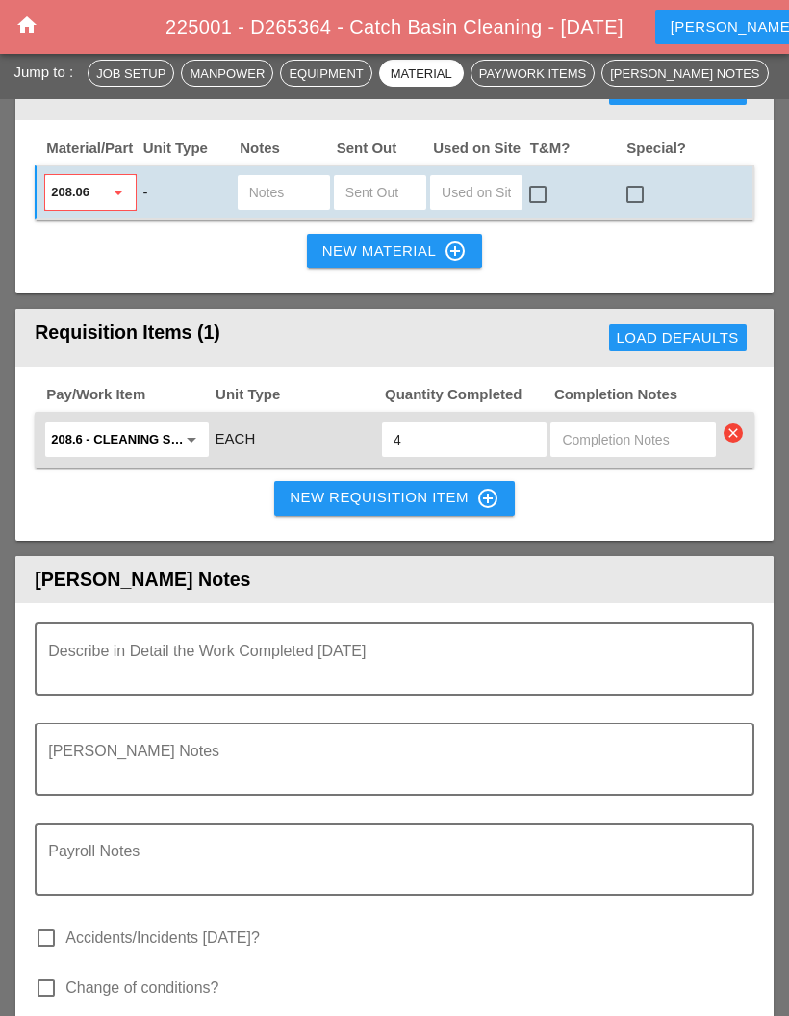
click at [330, 647] on textarea "Describe in Detail the Work Completed Today" at bounding box center [386, 670] width 677 height 46
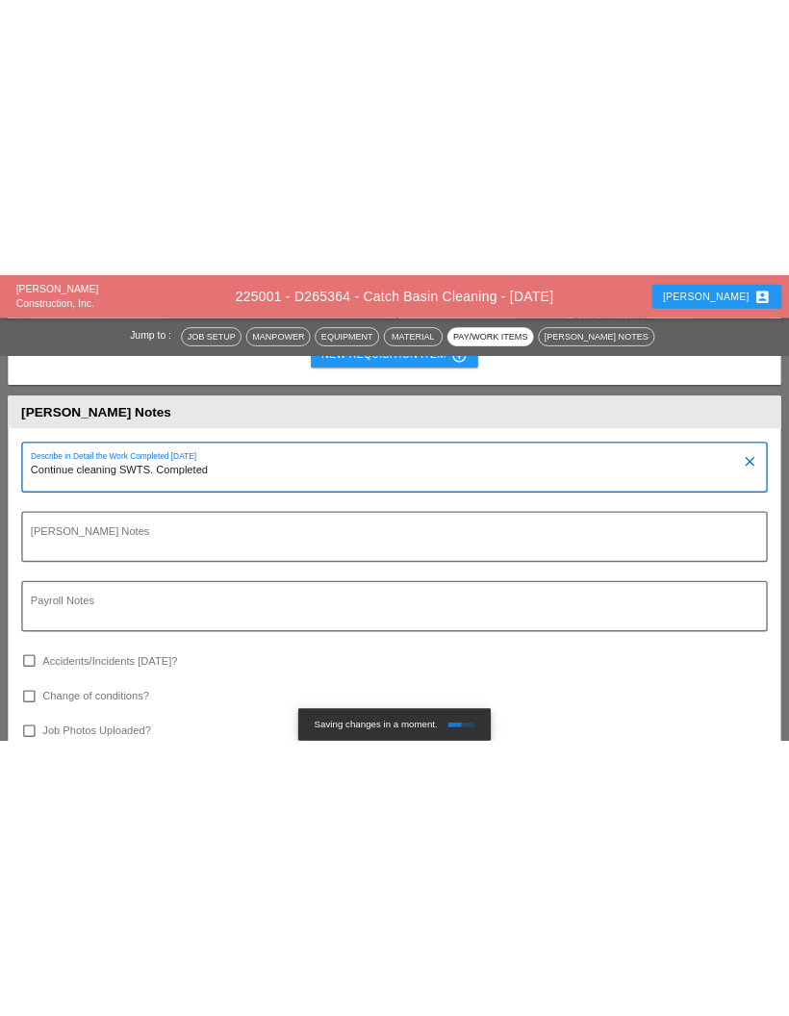
scroll to position [2285, 0]
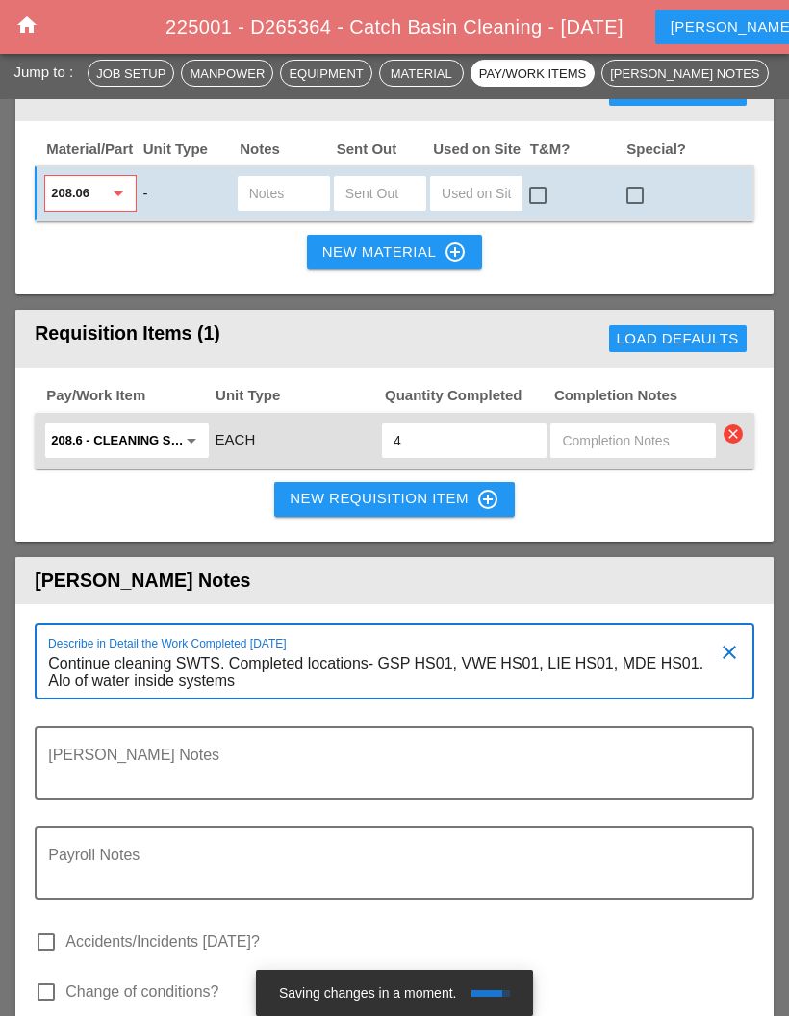
click at [73, 648] on textarea "Continue cleaning SWTS. Completed locations- GSP HS01, VWE HS01, LIE HS01, MDE …" at bounding box center [386, 672] width 677 height 49
click at [62, 648] on textarea "Continue cleaning SWTS. Completed locations- GSP HS01, VWE HS01, LIE HS01, MDE …" at bounding box center [386, 672] width 677 height 49
click at [331, 648] on textarea "Continue cleaning SWTS. Completed locations- GSP HS01, VWE HS01, LIE HS01, MDE …" at bounding box center [386, 672] width 677 height 49
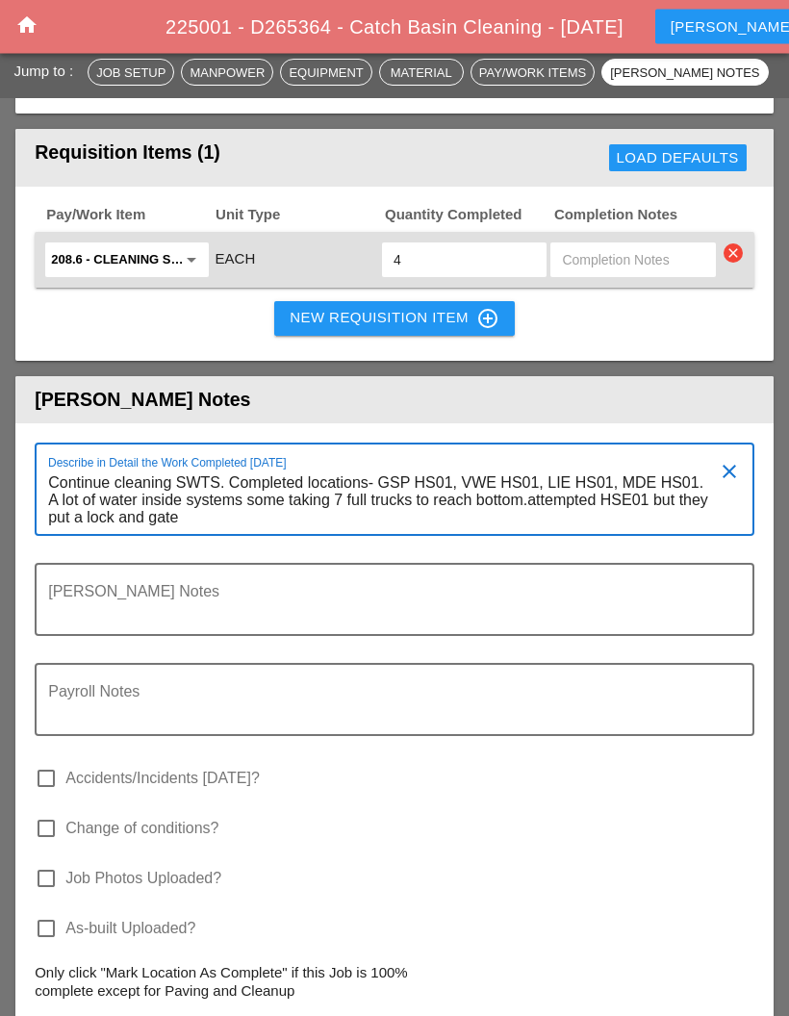
click at [273, 469] on textarea "Continue cleaning SWTS. Completed locations- GSP HS01, VWE HS01, LIE HS01, MDE …" at bounding box center [386, 502] width 677 height 66
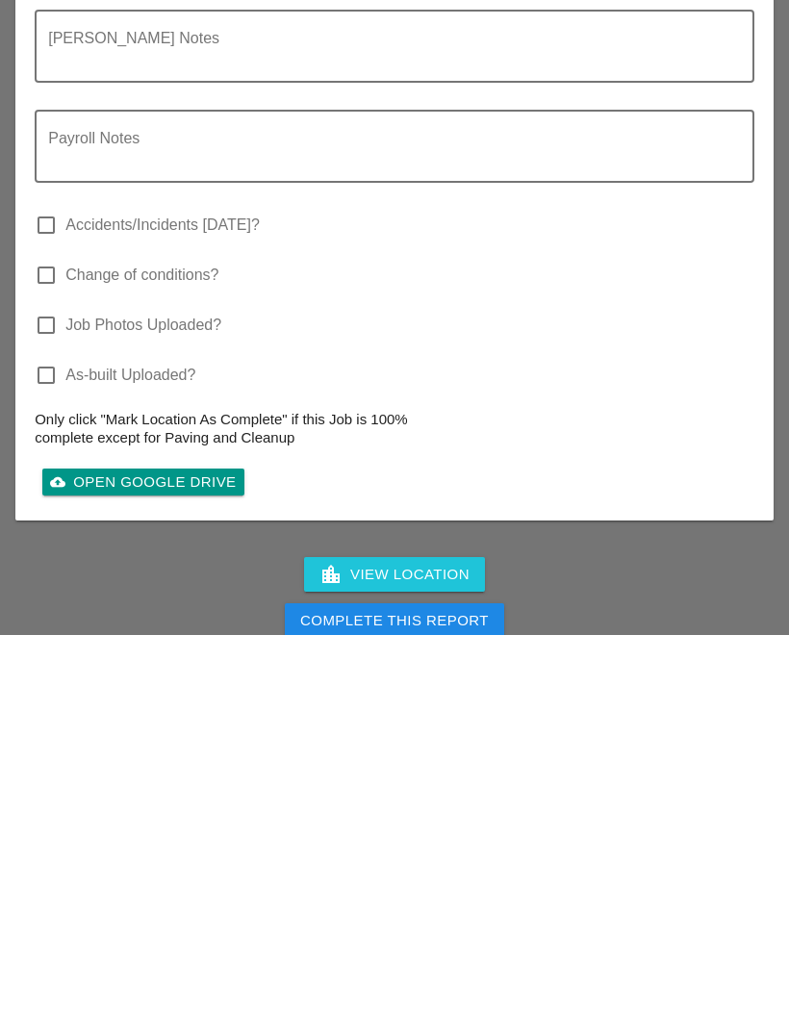
scroll to position [2656, 0]
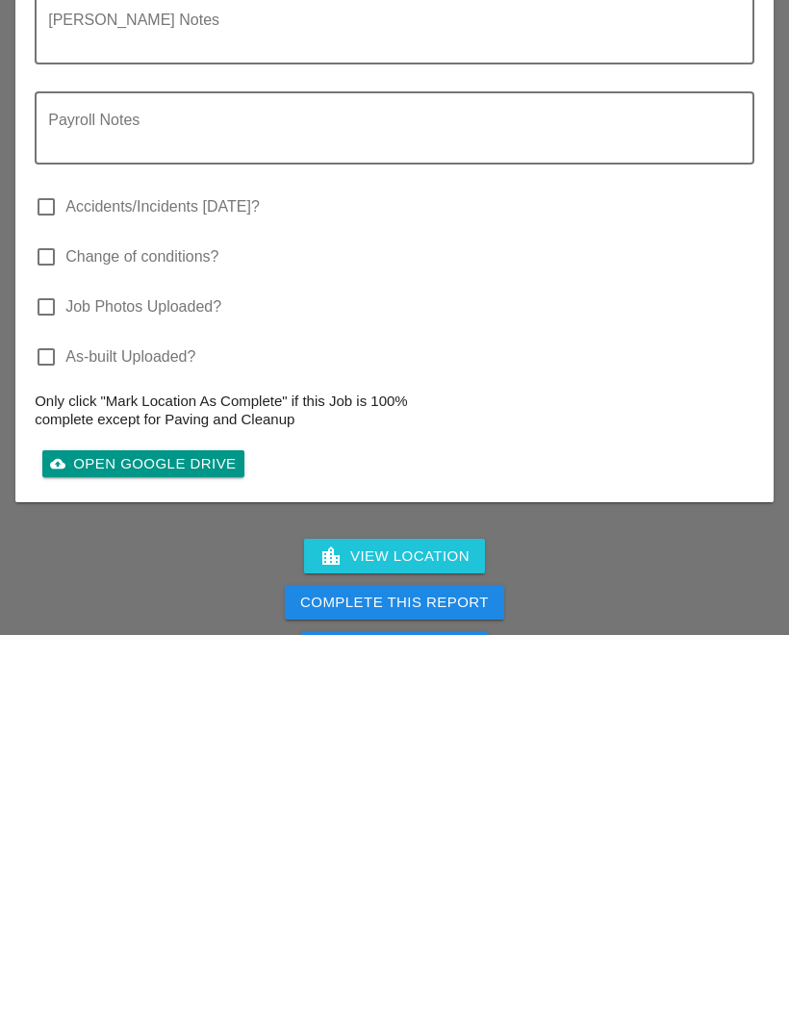
type textarea "Continue cleaning SWTS. Completed locations- GSP HS01, VWE HS01, LIE HS01, MDE …"
click at [454, 973] on div "Complete This Report" at bounding box center [394, 984] width 189 height 22
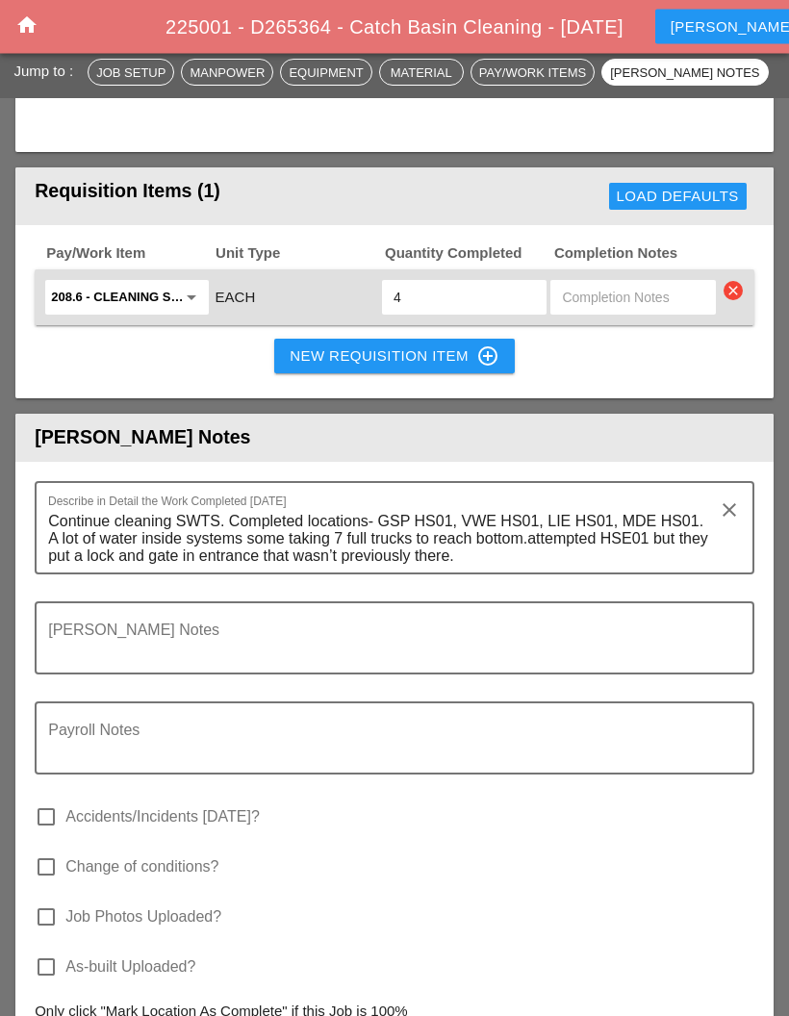
scroll to position [3256, 0]
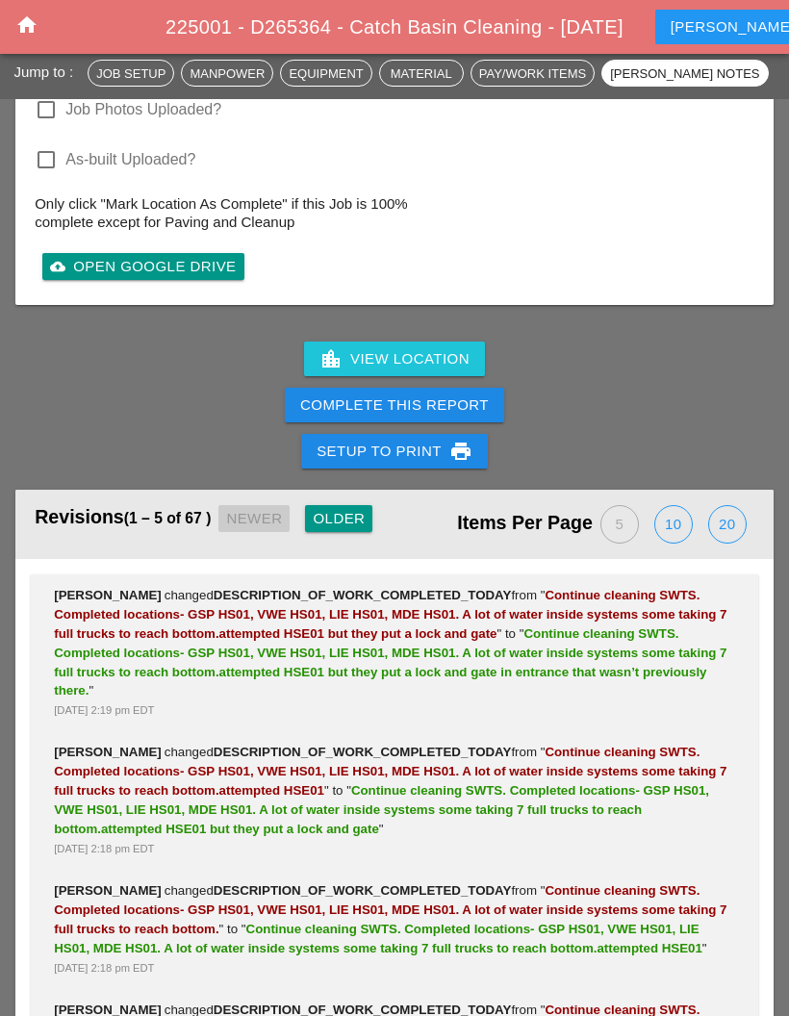
click at [415, 394] on div "Complete This Report" at bounding box center [394, 405] width 189 height 22
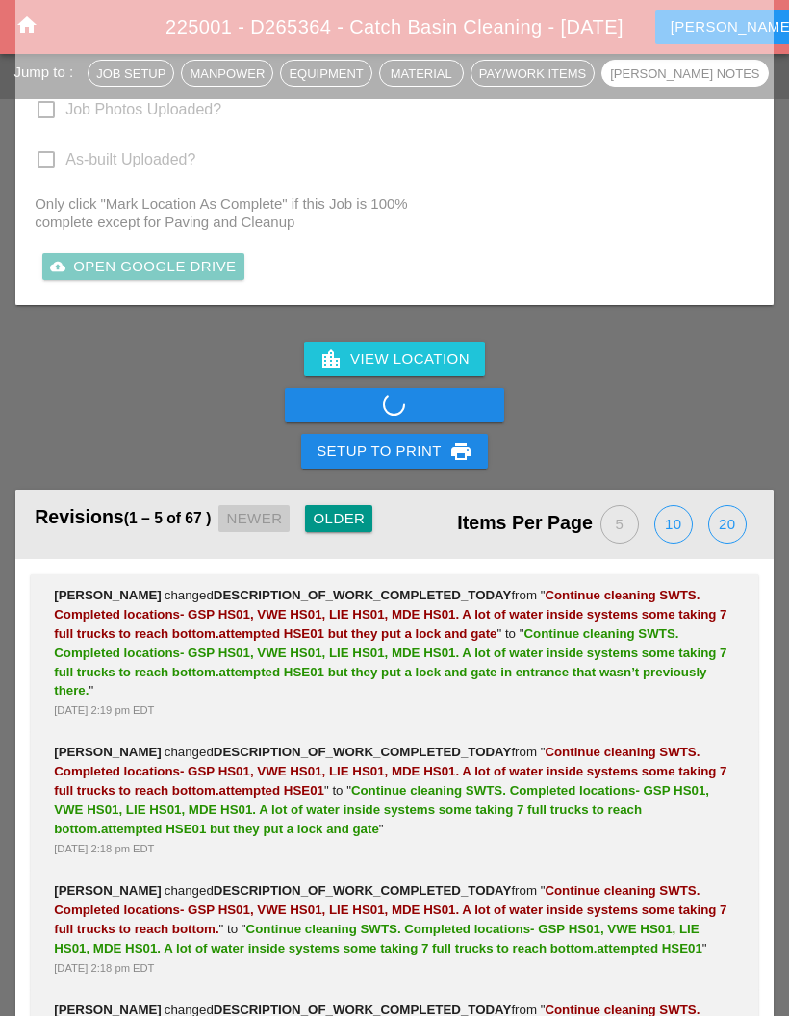
scroll to position [3237, 0]
